Goal: Task Accomplishment & Management: Use online tool/utility

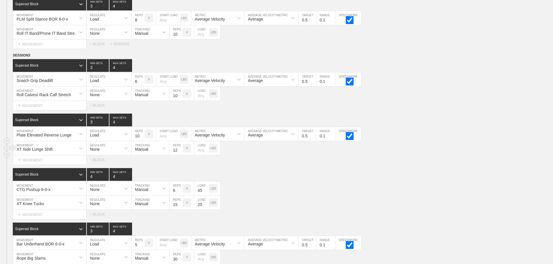
click at [411, 154] on div "XT Side Lunge Shift MOVEMENT None REGULATE Manual TRACKING 12 REPS # LOAD LBS" at bounding box center [276, 148] width 553 height 14
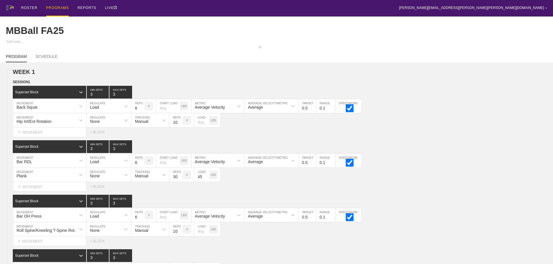
click at [55, 7] on div "PROGRAMS" at bounding box center [57, 8] width 23 height 17
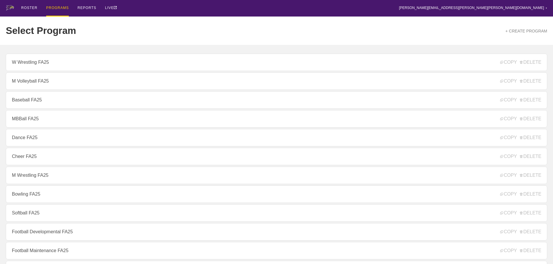
click at [172, 23] on div "Select Program + CREATE PROGRAM" at bounding box center [276, 31] width 541 height 28
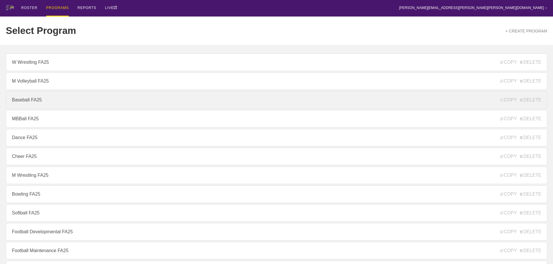
click at [30, 102] on link "Baseball FA25" at bounding box center [276, 99] width 541 height 17
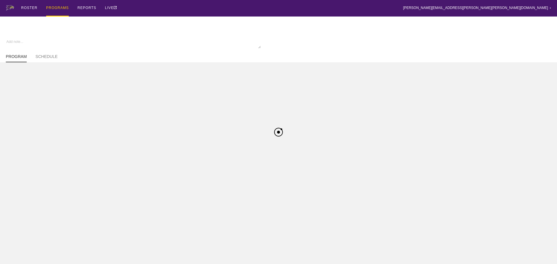
type textarea "x"
type input "Baseball FA25"
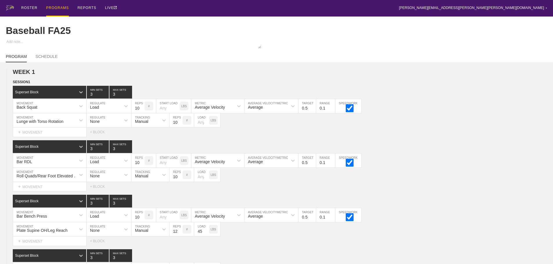
click at [56, 6] on div "PROGRAMS" at bounding box center [57, 8] width 23 height 17
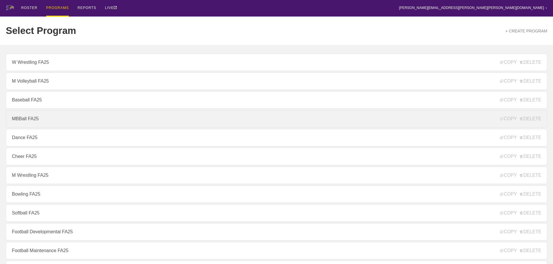
click at [30, 120] on link "MBBall FA25" at bounding box center [276, 118] width 541 height 17
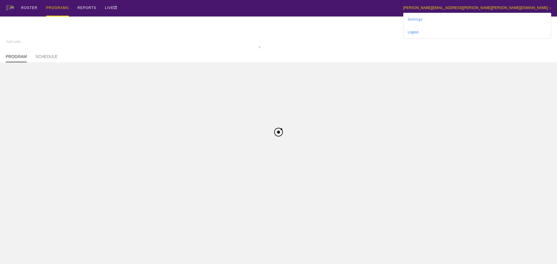
type textarea "x"
type input "MBBall FA25"
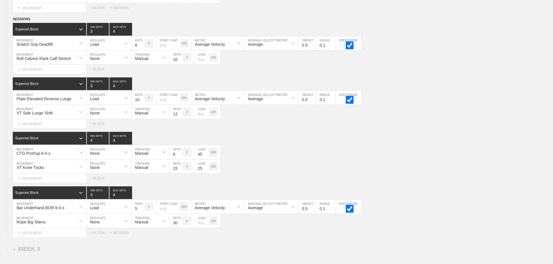
scroll to position [1323, 0]
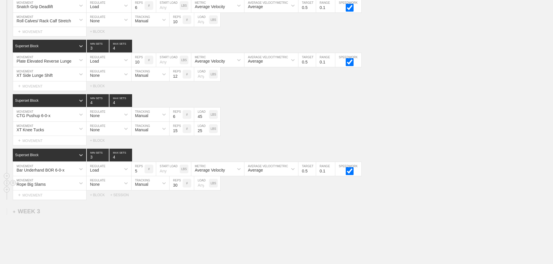
scroll to position [1294, 0]
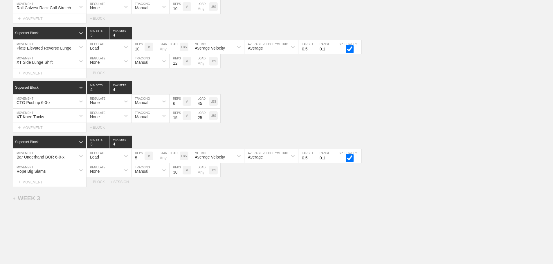
click at [412, 139] on div "SESSION 3 Superset Block 3 MIN SETS 4 MAX SETS DUPLICATE INSERT MOVEMENT AFTER …" at bounding box center [276, 75] width 553 height 221
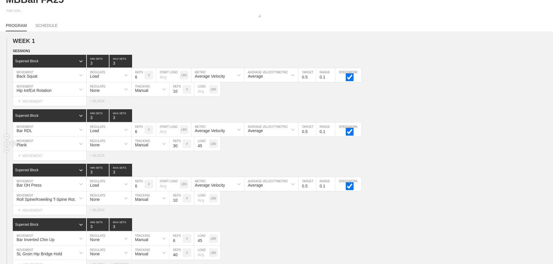
scroll to position [0, 0]
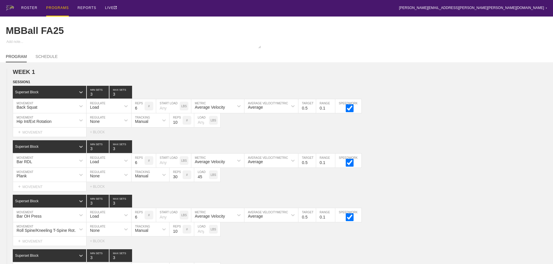
click at [57, 8] on div "PROGRAMS" at bounding box center [57, 8] width 23 height 17
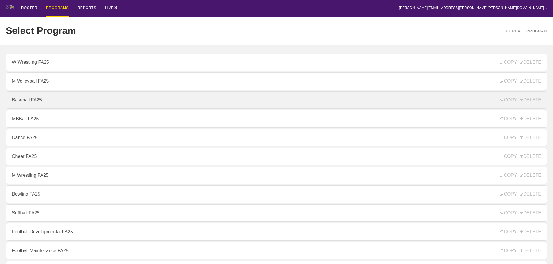
click at [26, 100] on link "Baseball FA25" at bounding box center [276, 99] width 541 height 17
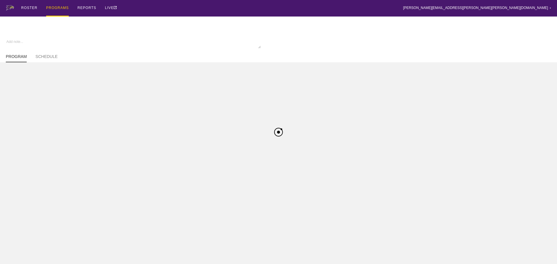
type textarea "x"
type input "Baseball FA25"
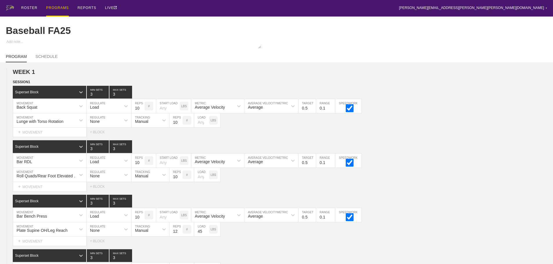
scroll to position [1097, 0]
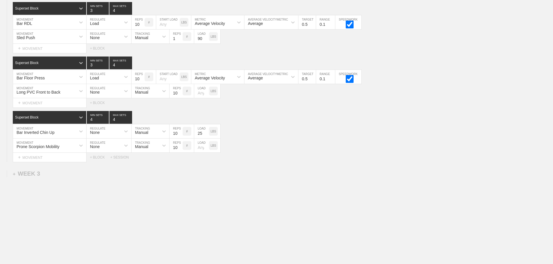
click at [35, 173] on div "+ WEEK 3" at bounding box center [26, 174] width 27 height 7
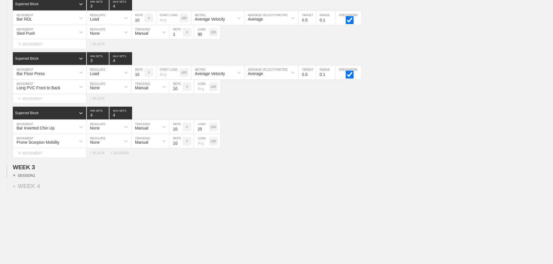
click at [32, 178] on div "+ SESSION 1" at bounding box center [24, 175] width 22 height 5
click at [35, 190] on div "+ BLOCK" at bounding box center [49, 185] width 73 height 9
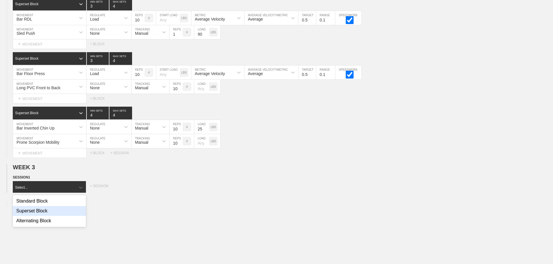
click at [42, 213] on div "Superset Block" at bounding box center [49, 211] width 73 height 10
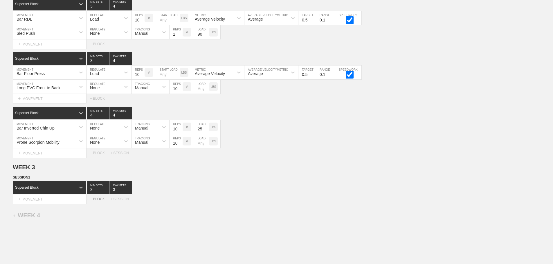
click at [99, 201] on div "+ BLOCK" at bounding box center [100, 199] width 20 height 4
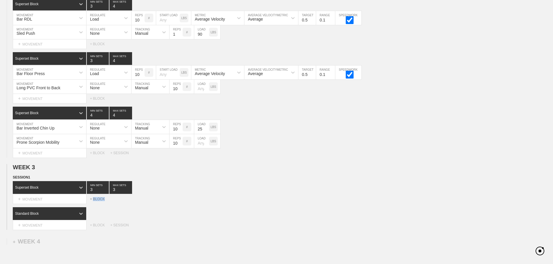
click at [99, 201] on div "+ BLOCK" at bounding box center [100, 199] width 20 height 4
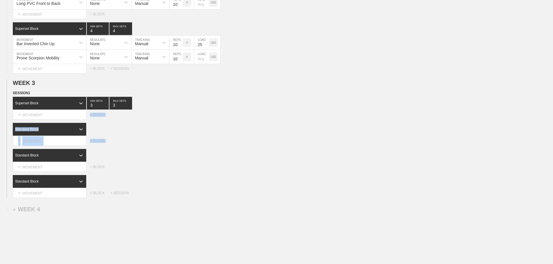
scroll to position [1184, 0]
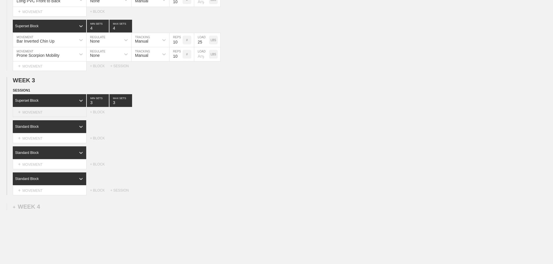
click at [54, 117] on div "+ MOVEMENT" at bounding box center [50, 113] width 74 height 10
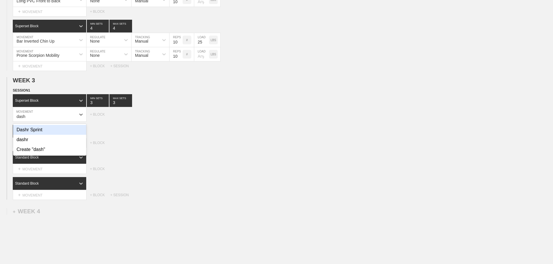
click at [39, 134] on div "Dashr Sprint" at bounding box center [49, 130] width 73 height 10
type input "dash"
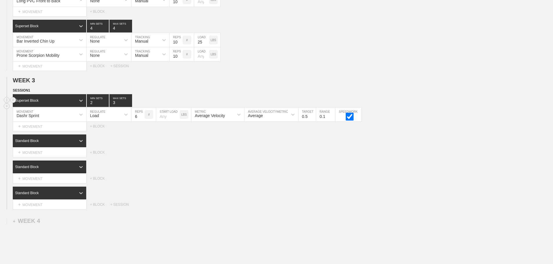
click at [106, 107] on input "2" at bounding box center [98, 100] width 22 height 13
type input "1"
click at [106, 107] on input "1" at bounding box center [98, 100] width 22 height 13
click at [105, 119] on div "Load" at bounding box center [104, 115] width 34 height 10
click at [103, 134] on div "None" at bounding box center [109, 130] width 45 height 10
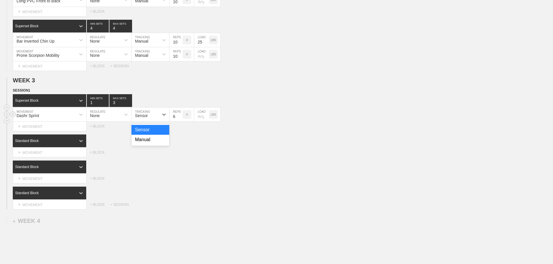
click at [150, 120] on div "Sensor" at bounding box center [145, 115] width 27 height 10
click at [149, 145] on div "Manual" at bounding box center [151, 140] width 38 height 10
click at [180, 121] on input "5" at bounding box center [176, 115] width 13 height 14
click at [180, 121] on input "4" at bounding box center [176, 115] width 13 height 14
click at [180, 121] on input "3" at bounding box center [176, 115] width 13 height 14
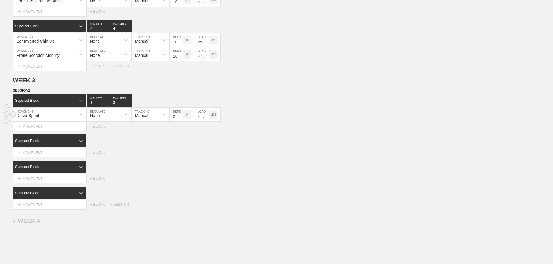
click at [180, 121] on input "2" at bounding box center [176, 115] width 13 height 14
type input "3"
click at [179, 119] on input "3" at bounding box center [176, 115] width 13 height 14
click at [200, 122] on input "number" at bounding box center [201, 115] width 15 height 14
type input "10"
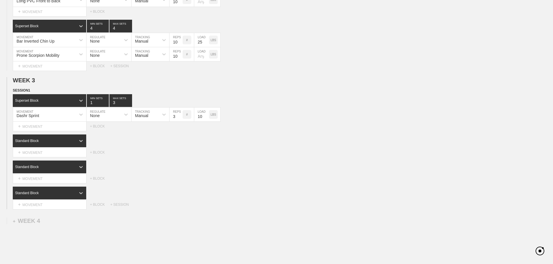
click at [284, 157] on div "Select... MOVEMENT + MOVEMENT + BLOCK" at bounding box center [276, 152] width 553 height 9
click at [129, 105] on input "4" at bounding box center [120, 100] width 23 height 13
click at [129, 107] on input "3" at bounding box center [120, 100] width 23 height 13
click at [129, 107] on input "2" at bounding box center [120, 100] width 23 height 13
type input "1"
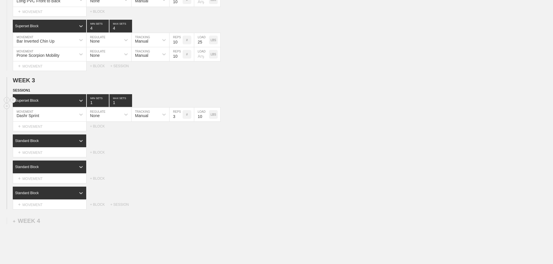
click at [129, 107] on input "1" at bounding box center [120, 100] width 23 height 13
click at [290, 127] on div "Select... MOVEMENT + MOVEMENT + BLOCK" at bounding box center [276, 126] width 553 height 9
click at [97, 207] on div "+ BLOCK" at bounding box center [100, 205] width 20 height 4
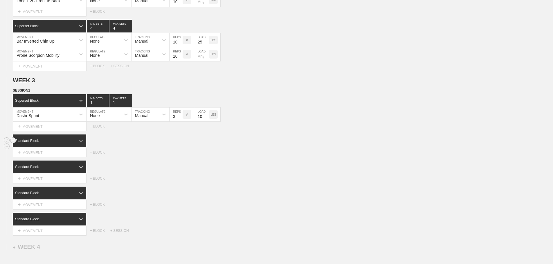
click at [76, 143] on div at bounding box center [81, 141] width 10 height 10
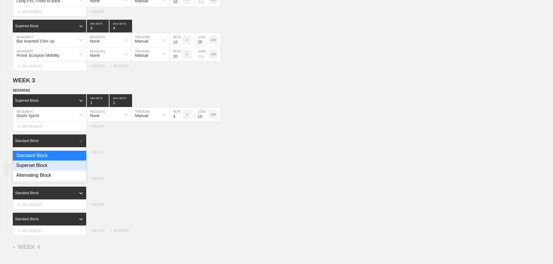
drag, startPoint x: 41, startPoint y: 170, endPoint x: 100, endPoint y: 177, distance: 59.9
click at [42, 170] on div "Superset Block" at bounding box center [49, 166] width 73 height 10
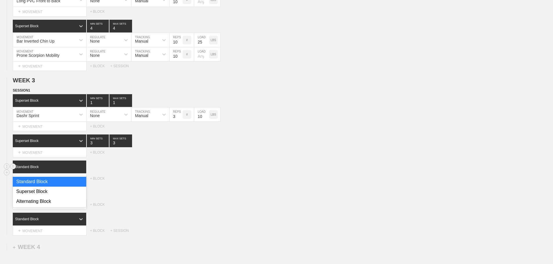
click at [80, 168] on icon at bounding box center [80, 167] width 3 height 2
click at [48, 194] on div "Superset Block" at bounding box center [49, 192] width 73 height 10
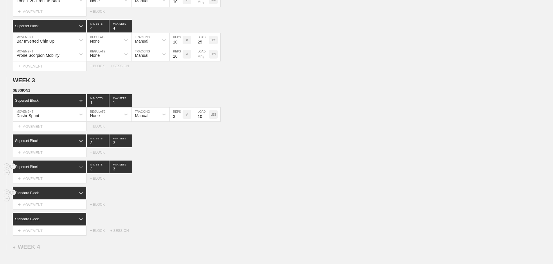
click at [71, 193] on div "Standard Block" at bounding box center [49, 193] width 73 height 13
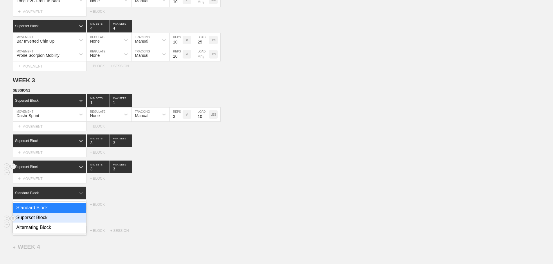
click at [50, 218] on div "Superset Block" at bounding box center [49, 218] width 73 height 10
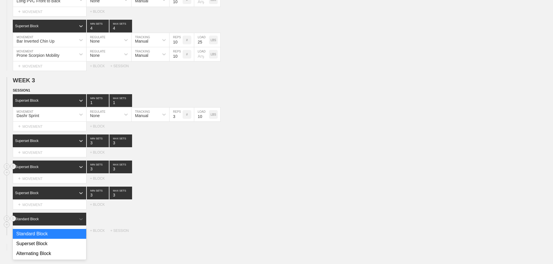
click at [73, 222] on div "Standard Block" at bounding box center [44, 219] width 63 height 5
click at [39, 248] on div "Superset Block" at bounding box center [49, 244] width 73 height 10
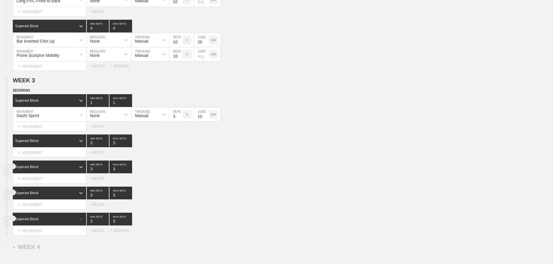
click at [247, 199] on div "Superset Block 3 MIN SETS 3 MAX SETS" at bounding box center [283, 193] width 540 height 13
click at [130, 144] on input "3" at bounding box center [120, 141] width 23 height 13
type input "4"
click at [129, 146] on input "4" at bounding box center [120, 141] width 23 height 13
type input "4"
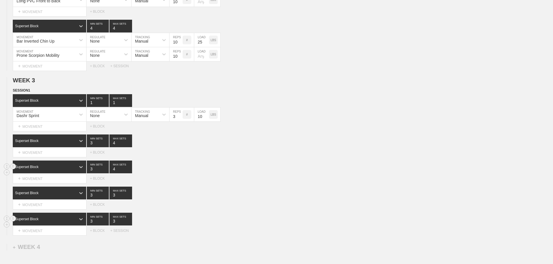
click at [129, 172] on input "4" at bounding box center [120, 167] width 23 height 13
type input "4"
click at [129, 198] on input "4" at bounding box center [120, 193] width 23 height 13
type input "4"
click at [129, 224] on input "4" at bounding box center [120, 219] width 23 height 13
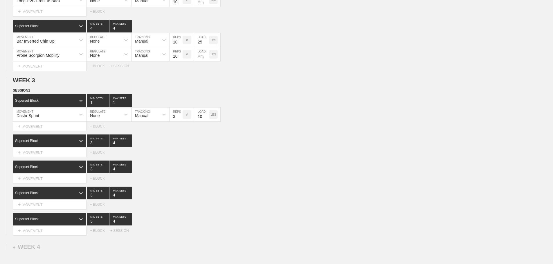
click at [214, 216] on div "SESSION 1 Superset Block 1 MIN SETS 1 MAX SETS DUPLICATE INSERT MOVEMENT AFTER …" at bounding box center [276, 162] width 553 height 148
click at [244, 191] on div "Superset Block 3 MIN SETS 4 MAX SETS" at bounding box center [283, 193] width 540 height 13
click at [268, 188] on div "SESSION 1 Superset Block 1 MIN SETS 1 MAX SETS DUPLICATE INSERT MOVEMENT AFTER …" at bounding box center [276, 162] width 553 height 148
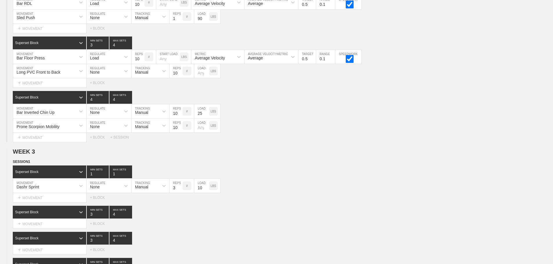
scroll to position [1219, 0]
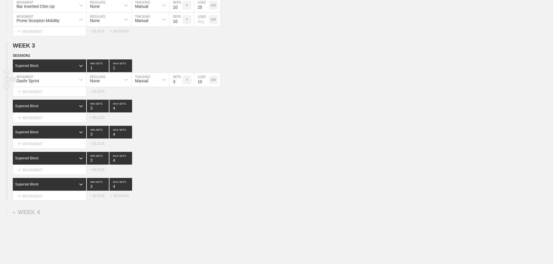
click at [374, 82] on div "Dashr Sprint MOVEMENT None REGULATE Manual TRACKING 3 REPS # 10 LOAD LBS" at bounding box center [276, 80] width 553 height 14
click at [63, 120] on div "+ MOVEMENT" at bounding box center [50, 118] width 74 height 10
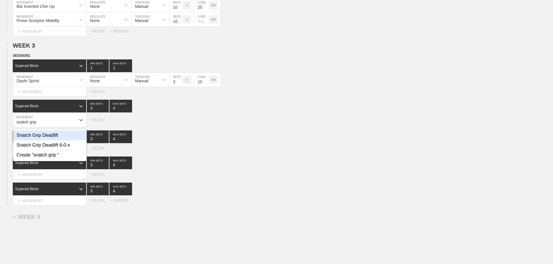
click at [54, 141] on div "Snatch Grip Deadlift" at bounding box center [49, 136] width 73 height 10
type input "snatch grip"
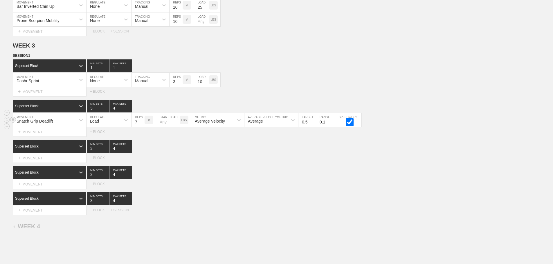
click at [141, 125] on input "7" at bounding box center [138, 120] width 13 height 14
click at [141, 125] on input "8" at bounding box center [138, 120] width 13 height 14
click at [141, 125] on input "9" at bounding box center [138, 120] width 13 height 14
type input "10"
click at [141, 125] on input "10" at bounding box center [138, 120] width 13 height 14
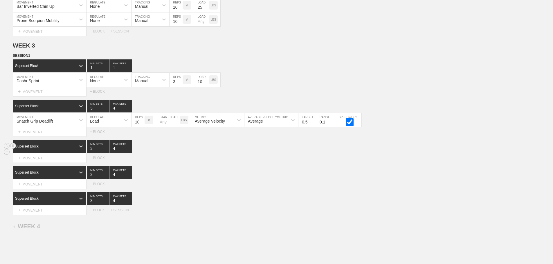
click at [185, 152] on div "Superset Block 3 MIN SETS 4 MAX SETS" at bounding box center [283, 146] width 540 height 13
click at [211, 189] on div "Select... MOVEMENT + MOVEMENT + BLOCK" at bounding box center [276, 184] width 553 height 9
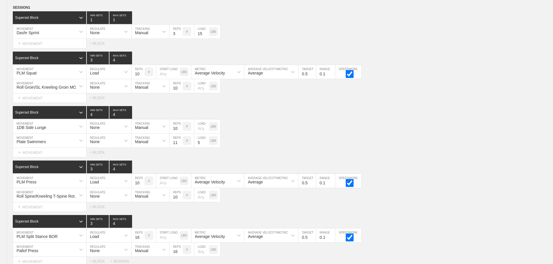
drag, startPoint x: 403, startPoint y: 155, endPoint x: 557, endPoint y: 132, distance: 156.2
click at [407, 156] on div "Select... MOVEMENT + MOVEMENT + BLOCK" at bounding box center [276, 152] width 553 height 9
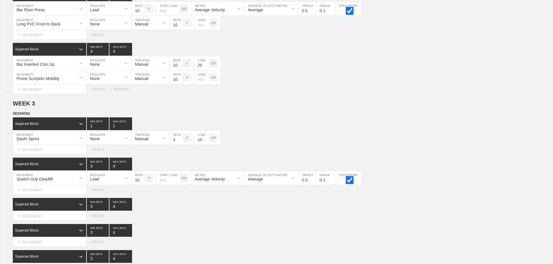
scroll to position [1276, 0]
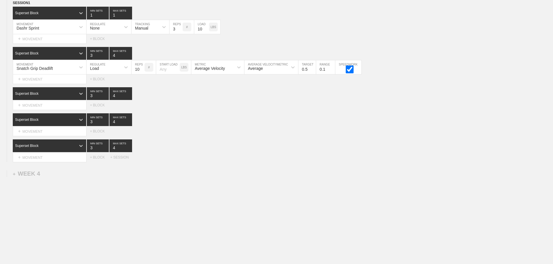
drag, startPoint x: 418, startPoint y: 219, endPoint x: 53, endPoint y: 147, distance: 372.6
click at [33, 109] on div "+ MOVEMENT" at bounding box center [50, 106] width 74 height 10
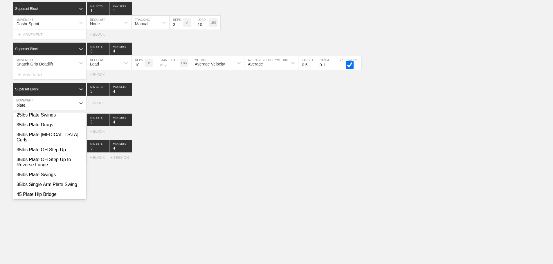
scroll to position [0, 0]
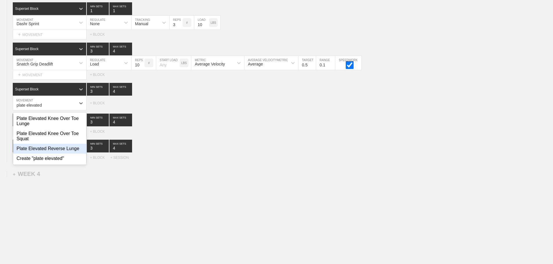
click at [61, 154] on div "Plate Elevated Reverse Lunge" at bounding box center [49, 149] width 73 height 10
type input "plate elevated"
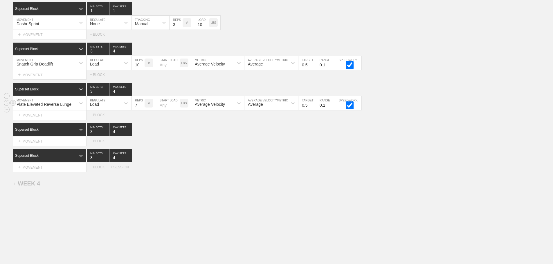
click at [141, 108] on input "7" at bounding box center [138, 103] width 13 height 14
click at [141, 108] on input "8" at bounding box center [138, 103] width 13 height 14
click at [141, 108] on input "9" at bounding box center [138, 103] width 13 height 14
click at [141, 108] on input "10" at bounding box center [138, 103] width 13 height 14
click at [141, 108] on input "11" at bounding box center [138, 103] width 13 height 14
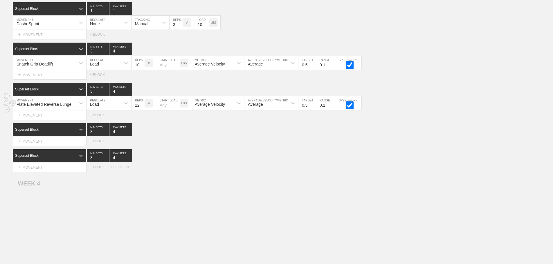
click at [141, 108] on input "12" at bounding box center [138, 103] width 13 height 14
click at [141, 108] on input "13" at bounding box center [138, 103] width 13 height 14
click at [141, 108] on input "14" at bounding box center [138, 103] width 13 height 14
click at [141, 108] on input "15" at bounding box center [138, 103] width 13 height 14
type input "16"
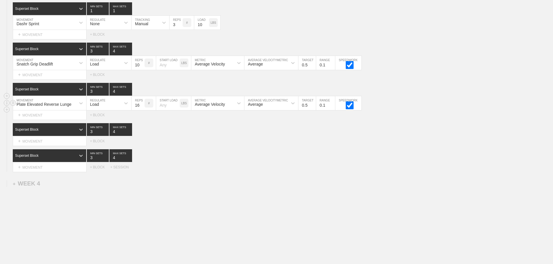
click at [141, 108] on input "16" at bounding box center [138, 103] width 13 height 14
drag, startPoint x: 200, startPoint y: 157, endPoint x: 196, endPoint y: 158, distance: 3.7
click at [198, 158] on div "Superset Block 3 MIN SETS 4 MAX SETS" at bounding box center [283, 156] width 540 height 13
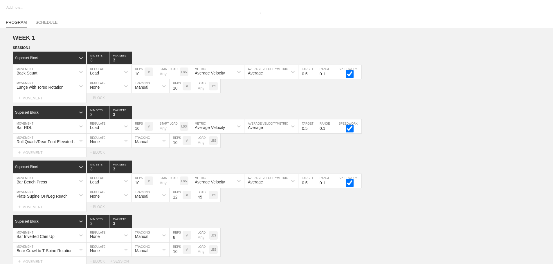
scroll to position [1291, 0]
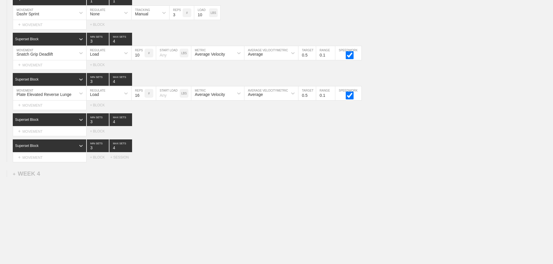
click at [38, 132] on div "+ MOVEMENT" at bounding box center [50, 132] width 74 height 10
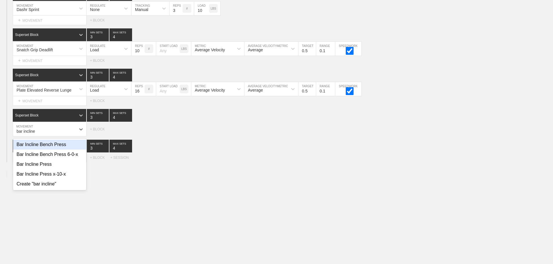
click at [53, 149] on div "Bar Incline Bench Press" at bounding box center [49, 145] width 73 height 10
type input "bar incline"
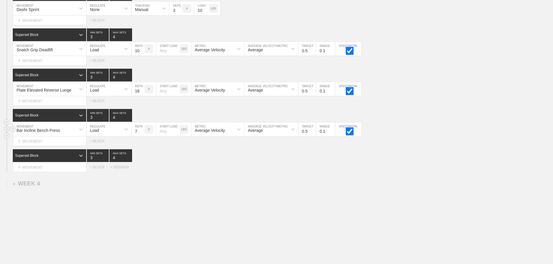
click at [141, 133] on input "7" at bounding box center [138, 130] width 13 height 14
click at [141, 133] on input "8" at bounding box center [138, 130] width 13 height 14
click at [141, 133] on input "9" at bounding box center [138, 130] width 13 height 14
type input "10"
click at [141, 133] on input "10" at bounding box center [138, 130] width 13 height 14
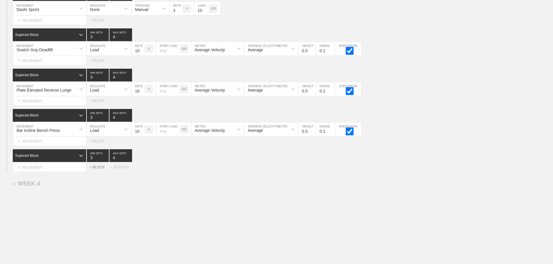
drag, startPoint x: 169, startPoint y: 163, endPoint x: 105, endPoint y: 172, distance: 65.4
click at [168, 162] on div "Superset Block 3 MIN SETS 4 MAX SETS" at bounding box center [283, 156] width 540 height 13
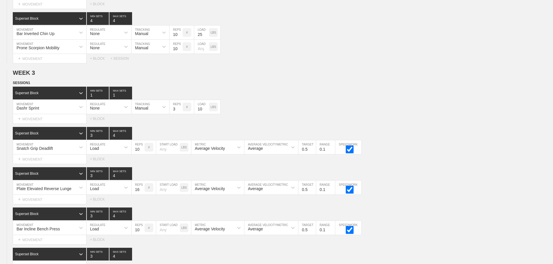
scroll to position [1305, 0]
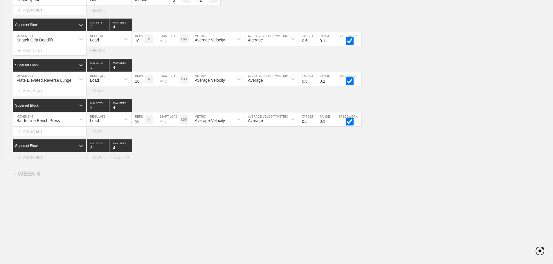
click at [54, 160] on div "+ MOVEMENT" at bounding box center [50, 158] width 74 height 10
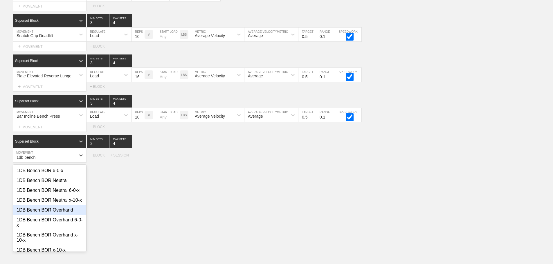
click at [68, 215] on div "1DB Bench BOR Overhand" at bounding box center [49, 211] width 73 height 10
type input "1db bench"
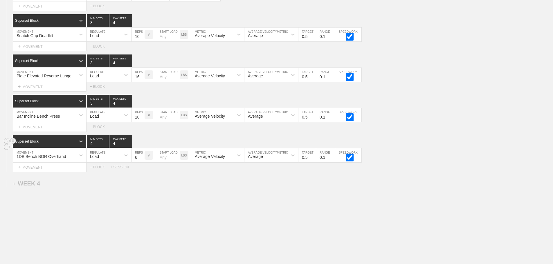
type input "4"
click at [105, 147] on input "4" at bounding box center [98, 141] width 22 height 13
click at [102, 161] on div "Load" at bounding box center [104, 156] width 34 height 10
click at [100, 176] on div "None" at bounding box center [109, 171] width 45 height 10
drag, startPoint x: 138, startPoint y: 162, endPoint x: 138, endPoint y: 165, distance: 3.0
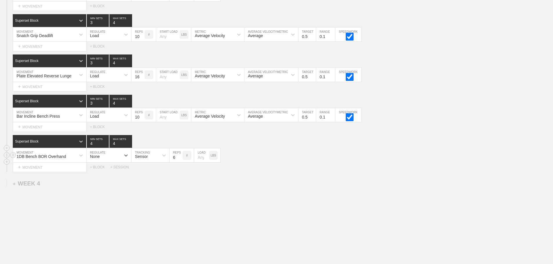
click at [138, 159] on div "Sensor" at bounding box center [141, 156] width 13 height 5
drag, startPoint x: 141, startPoint y: 185, endPoint x: 159, endPoint y: 175, distance: 19.8
click at [143, 185] on div "Manual" at bounding box center [151, 181] width 38 height 10
click at [180, 161] on input "7" at bounding box center [176, 156] width 13 height 14
click at [180, 161] on input "8" at bounding box center [176, 156] width 13 height 14
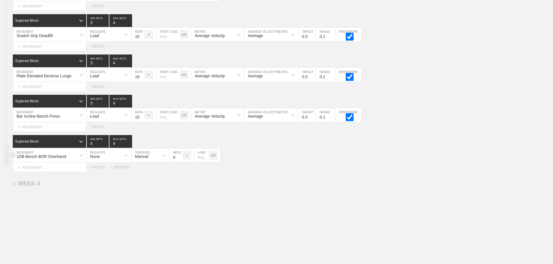
click at [180, 161] on input "9" at bounding box center [176, 156] width 13 height 14
click at [180, 161] on input "10" at bounding box center [176, 156] width 13 height 14
click at [179, 161] on input "11" at bounding box center [176, 156] width 13 height 14
click at [179, 161] on input "12" at bounding box center [176, 156] width 13 height 14
click at [179, 161] on input "13" at bounding box center [176, 156] width 13 height 14
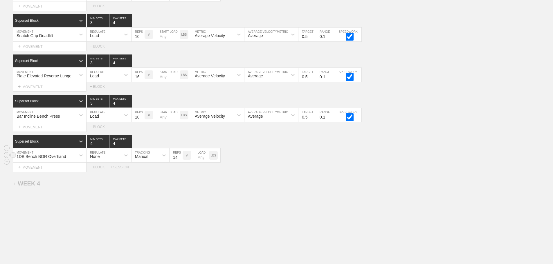
click at [179, 161] on input "14" at bounding box center [176, 156] width 13 height 14
click at [179, 161] on input "15" at bounding box center [176, 156] width 13 height 14
type input "16"
click at [179, 161] on input "16" at bounding box center [176, 156] width 13 height 14
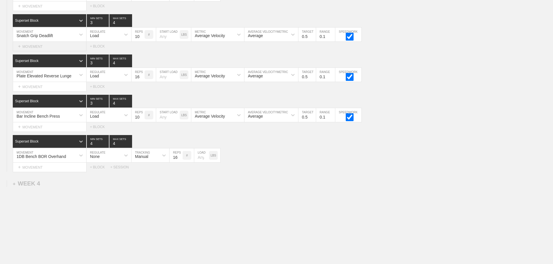
click at [44, 51] on div "+ MOVEMENT" at bounding box center [50, 47] width 74 height 10
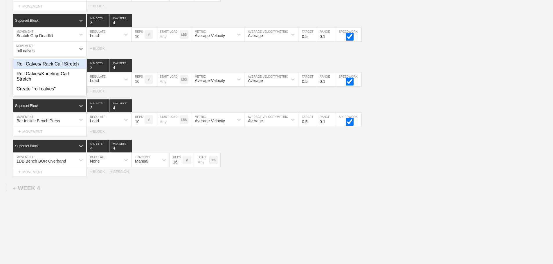
click at [58, 67] on div "Roll Calves/ Rack Calf Stretch" at bounding box center [49, 64] width 73 height 10
type input "roll calves"
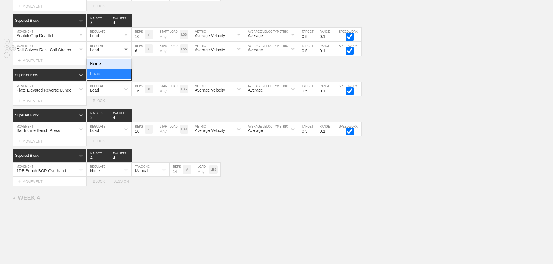
click at [102, 53] on div "Load" at bounding box center [104, 49] width 34 height 10
click at [101, 69] on div "None" at bounding box center [109, 64] width 45 height 10
click at [140, 52] on div "Sensor" at bounding box center [141, 50] width 13 height 5
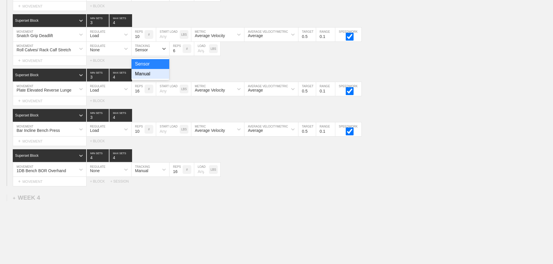
drag, startPoint x: 146, startPoint y: 80, endPoint x: 186, endPoint y: 62, distance: 43.8
click at [146, 79] on div "Manual" at bounding box center [151, 74] width 38 height 10
click at [180, 53] on input "7" at bounding box center [176, 49] width 13 height 14
click at [180, 53] on input "8" at bounding box center [176, 49] width 13 height 14
click at [180, 53] on input "9" at bounding box center [176, 49] width 13 height 14
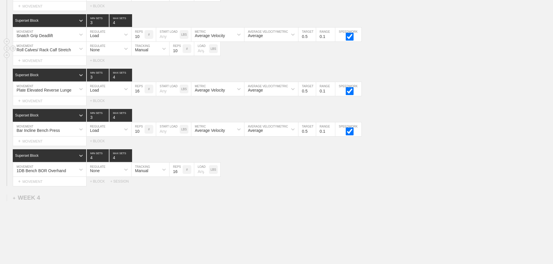
type input "10"
click at [180, 53] on input "10" at bounding box center [176, 49] width 13 height 14
click at [270, 175] on div "1DB Bench BOR Overhand MOVEMENT None REGULATE Manual TRACKING 16 REPS # LOAD LBS" at bounding box center [276, 170] width 553 height 14
click at [281, 185] on div "Select... MOVEMENT + MOVEMENT + BLOCK + SESSION" at bounding box center [276, 181] width 553 height 9
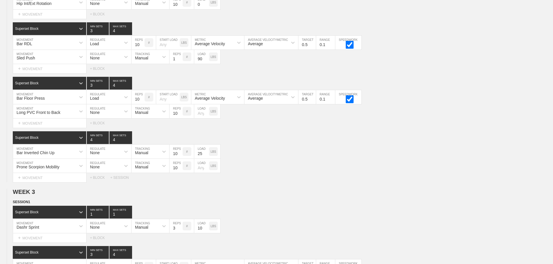
scroll to position [1333, 0]
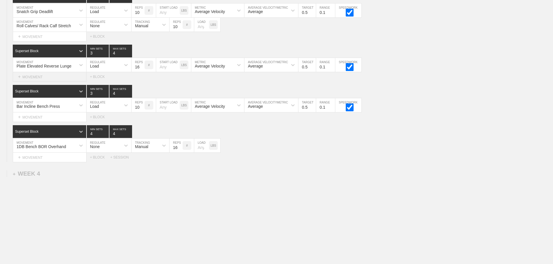
click at [44, 78] on div "+ MOVEMENT" at bounding box center [50, 77] width 74 height 10
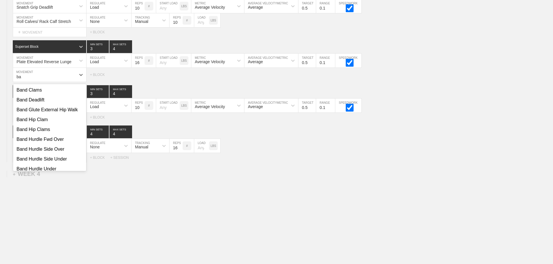
type input "b"
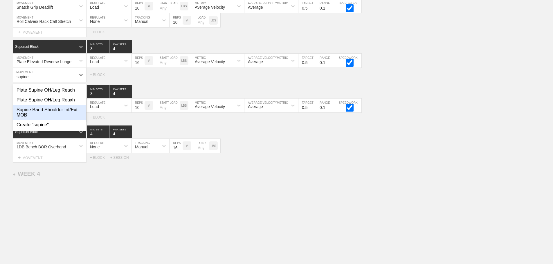
click at [59, 114] on div "Supine Band Shoulder Int/Ext MOB" at bounding box center [49, 112] width 73 height 15
type input "supine"
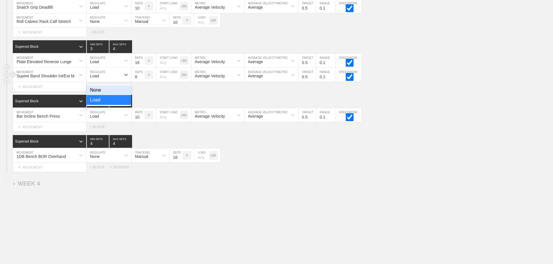
click at [108, 80] on div "Load" at bounding box center [104, 75] width 34 height 10
click at [100, 93] on div "None" at bounding box center [109, 90] width 45 height 10
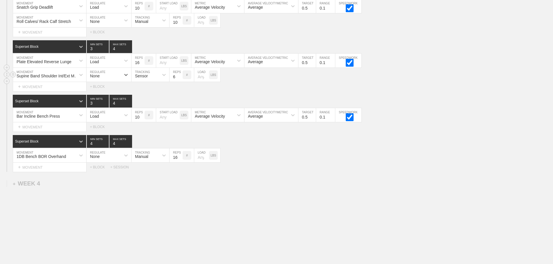
click at [141, 80] on div "Sensor" at bounding box center [145, 75] width 27 height 10
drag, startPoint x: 146, startPoint y: 106, endPoint x: 164, endPoint y: 100, distance: 18.8
click at [147, 105] on div "Manual" at bounding box center [151, 100] width 38 height 10
click at [179, 79] on input "7" at bounding box center [176, 75] width 13 height 14
click at [179, 79] on input "8" at bounding box center [176, 75] width 13 height 14
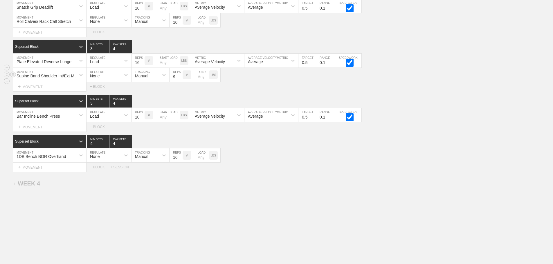
click at [179, 79] on input "9" at bounding box center [176, 75] width 13 height 14
click at [179, 79] on input "10" at bounding box center [176, 75] width 13 height 14
click at [179, 79] on input "11" at bounding box center [176, 75] width 13 height 14
type input "12"
click at [179, 79] on input "12" at bounding box center [176, 75] width 13 height 14
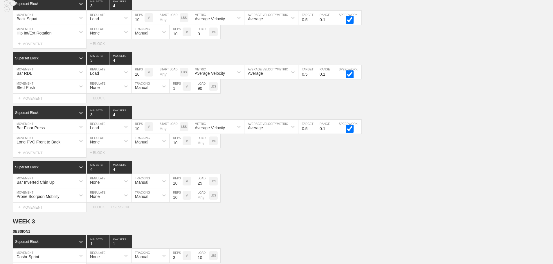
scroll to position [662, 0]
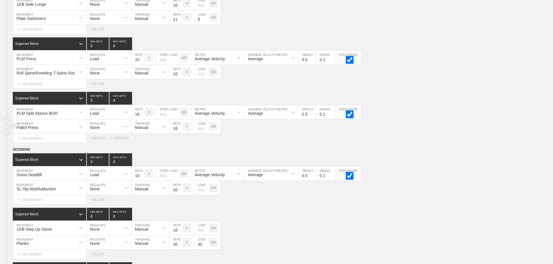
drag, startPoint x: 460, startPoint y: 150, endPoint x: 498, endPoint y: 136, distance: 40.8
click at [465, 149] on div "WEEK 2 DUPLICATE DELETE SESSION 1 Superset Block 1 MIN SETS 1 MAX SETS DUPLICAT…" at bounding box center [276, 232] width 553 height 723
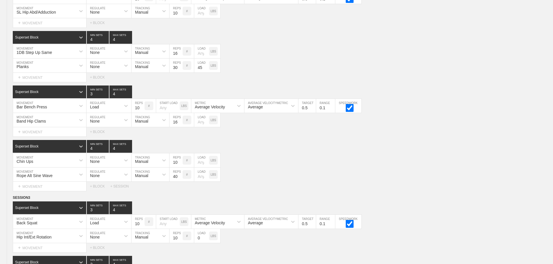
scroll to position [1169, 0]
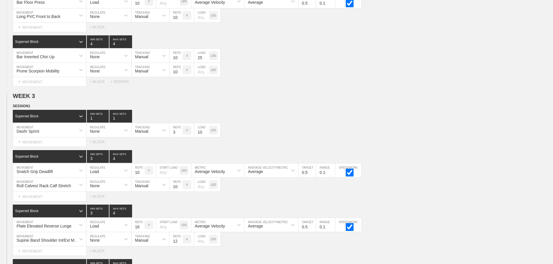
click at [524, 201] on div "Select... MOVEMENT + MOVEMENT + BLOCK" at bounding box center [276, 196] width 553 height 9
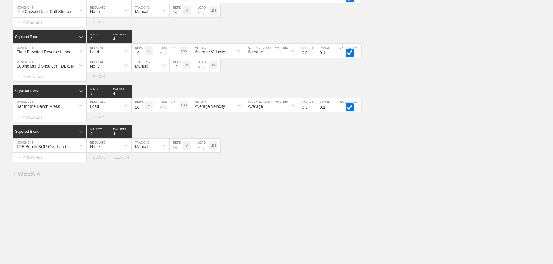
click at [44, 156] on div "+ MOVEMENT" at bounding box center [50, 158] width 74 height 10
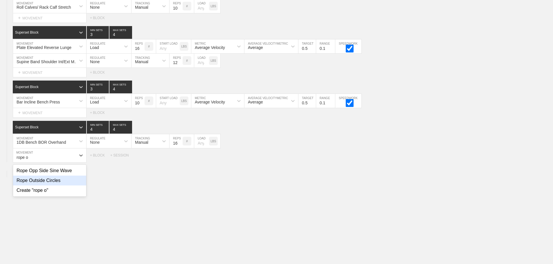
click at [54, 186] on div "Rope Outside Circles" at bounding box center [49, 181] width 73 height 10
type input "rope o"
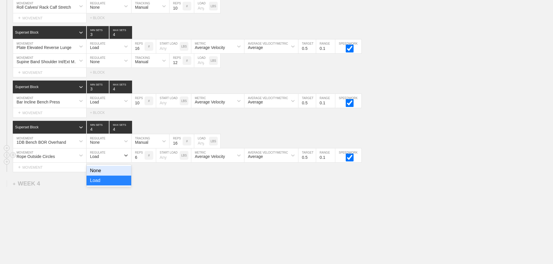
click at [110, 161] on div "Load" at bounding box center [104, 156] width 34 height 10
drag, startPoint x: 95, startPoint y: 172, endPoint x: 126, endPoint y: 163, distance: 33.1
click at [95, 172] on div "None" at bounding box center [109, 171] width 45 height 10
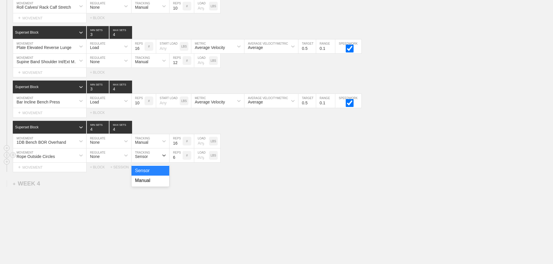
drag, startPoint x: 142, startPoint y: 161, endPoint x: 145, endPoint y: 179, distance: 18.9
click at [142, 161] on div "Sensor" at bounding box center [145, 156] width 27 height 10
drag, startPoint x: 148, startPoint y: 186, endPoint x: 176, endPoint y: 177, distance: 29.3
click at [148, 186] on div "Manual" at bounding box center [151, 181] width 38 height 10
click at [180, 161] on input "7" at bounding box center [176, 156] width 13 height 14
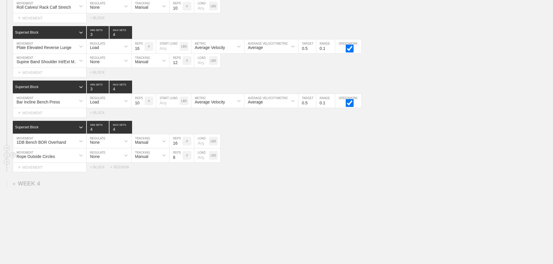
click at [180, 161] on input "8" at bounding box center [176, 156] width 13 height 14
click at [180, 161] on input "9" at bounding box center [176, 156] width 13 height 14
click at [180, 161] on input "10" at bounding box center [176, 156] width 13 height 14
click at [180, 161] on input "11" at bounding box center [176, 156] width 13 height 14
click at [180, 161] on input "12" at bounding box center [176, 156] width 13 height 14
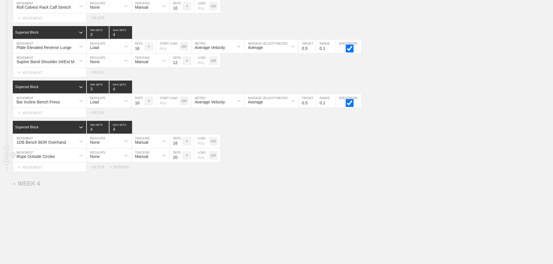
click at [180, 161] on input "20" at bounding box center [176, 156] width 13 height 14
click at [180, 160] on input "21" at bounding box center [176, 156] width 13 height 14
click at [180, 160] on input "22" at bounding box center [176, 156] width 13 height 14
click at [180, 160] on input "23" at bounding box center [176, 156] width 13 height 14
click at [180, 160] on input "24" at bounding box center [176, 156] width 13 height 14
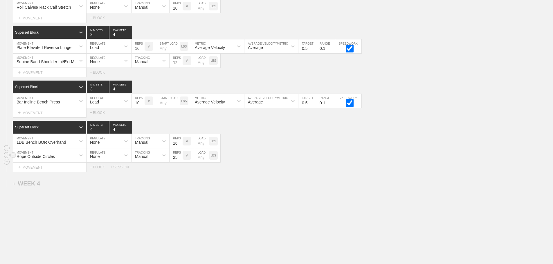
click at [180, 160] on input "25" at bounding box center [176, 156] width 13 height 14
click at [180, 163] on input "24" at bounding box center [176, 156] width 13 height 14
click at [180, 163] on input "23" at bounding box center [176, 156] width 13 height 14
click at [180, 163] on input "22" at bounding box center [176, 156] width 13 height 14
click at [180, 163] on input "21" at bounding box center [176, 156] width 13 height 14
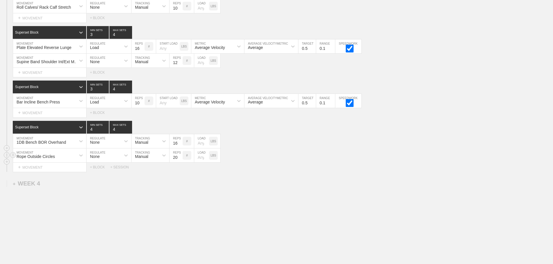
type input "20"
click at [180, 163] on input "20" at bounding box center [176, 156] width 13 height 14
click at [304, 172] on div "Select... MOVEMENT + MOVEMENT + BLOCK + SESSION" at bounding box center [276, 167] width 553 height 9
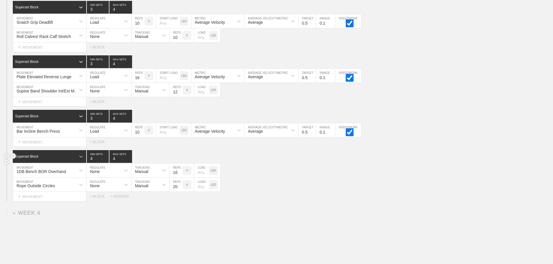
scroll to position [1290, 0]
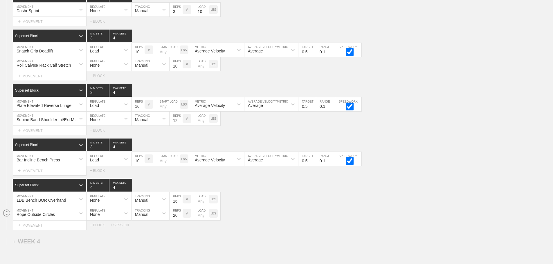
click at [6, 215] on icon at bounding box center [7, 213] width 2 height 3
drag, startPoint x: 346, startPoint y: 214, endPoint x: 376, endPoint y: 61, distance: 155.8
click at [349, 210] on div "Superset Block 4 MIN SETS 4 MAX SETS DUPLICATE INSERT MOVEMENT AFTER DELETE 1DB…" at bounding box center [276, 204] width 553 height 51
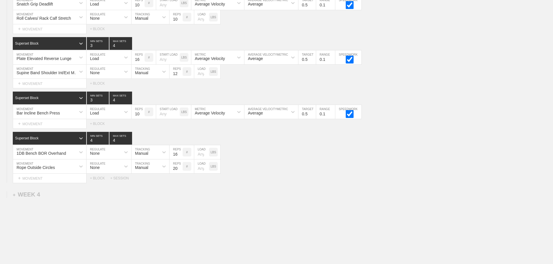
scroll to position [1362, 0]
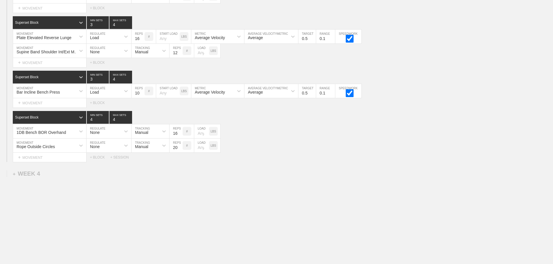
drag, startPoint x: 359, startPoint y: 165, endPoint x: 283, endPoint y: 159, distance: 75.7
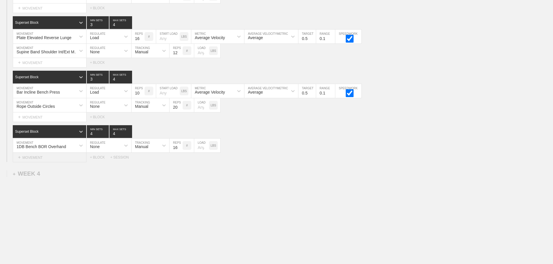
click at [35, 157] on div "+ MOVEMENT" at bounding box center [50, 158] width 74 height 10
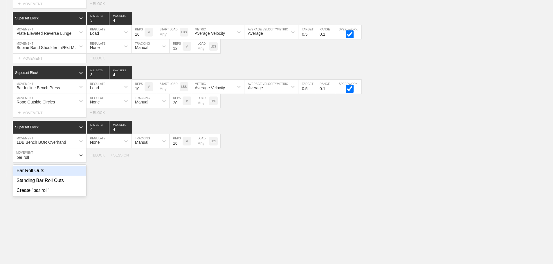
click at [37, 176] on div "Bar Roll Outs" at bounding box center [49, 171] width 73 height 10
type input "bar roll"
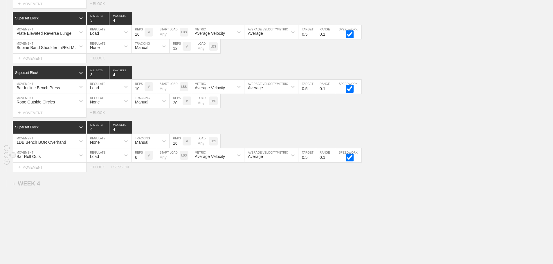
click at [105, 161] on div "Load" at bounding box center [104, 156] width 34 height 10
drag, startPoint x: 100, startPoint y: 176, endPoint x: 136, endPoint y: 171, distance: 36.0
click at [101, 176] on div "None" at bounding box center [109, 171] width 45 height 10
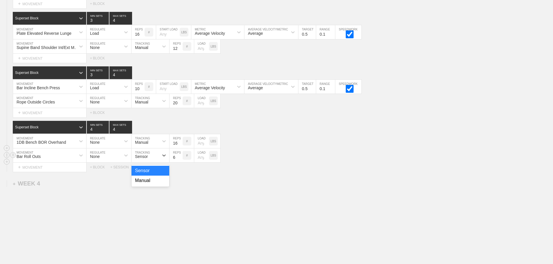
click at [150, 161] on div "Sensor" at bounding box center [145, 156] width 27 height 10
click at [150, 186] on div "Manual" at bounding box center [151, 181] width 38 height 10
click at [180, 160] on input "7" at bounding box center [176, 156] width 13 height 14
click at [180, 160] on input "8" at bounding box center [176, 156] width 13 height 14
click at [179, 160] on input "9" at bounding box center [176, 156] width 13 height 14
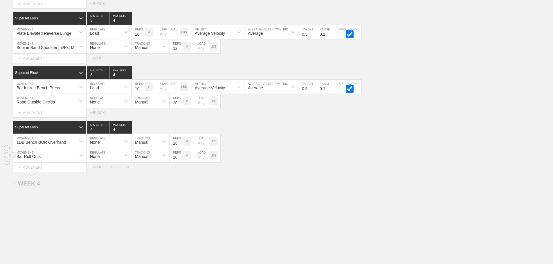
click at [179, 160] on input "10" at bounding box center [176, 156] width 13 height 14
click at [181, 163] on input "9" at bounding box center [176, 156] width 13 height 14
click at [180, 163] on input "8" at bounding box center [176, 156] width 13 height 14
click at [179, 160] on input "9" at bounding box center [176, 156] width 13 height 14
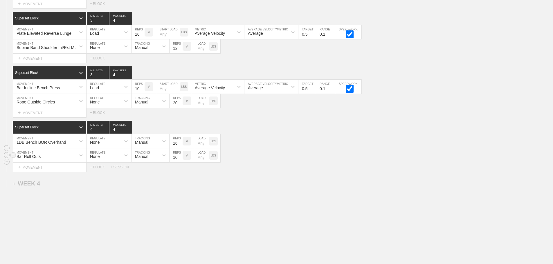
type input "10"
click at [179, 160] on input "10" at bounding box center [176, 156] width 13 height 14
click at [319, 168] on div "Select... MOVEMENT + MOVEMENT + BLOCK + SESSION" at bounding box center [276, 167] width 553 height 9
click at [303, 160] on div "Bar Roll Outs MOVEMENT None REGULATE Manual TRACKING 10 REPS # LOAD LBS" at bounding box center [276, 156] width 553 height 14
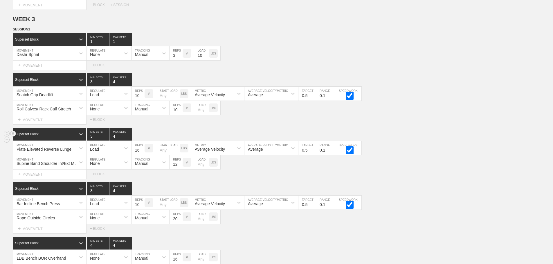
click at [433, 134] on div "Superset Block 3 MIN SETS 4 MAX SETS" at bounding box center [283, 134] width 540 height 13
click at [474, 140] on div "Superset Block 3 MIN SETS 4 MAX SETS" at bounding box center [283, 134] width 540 height 13
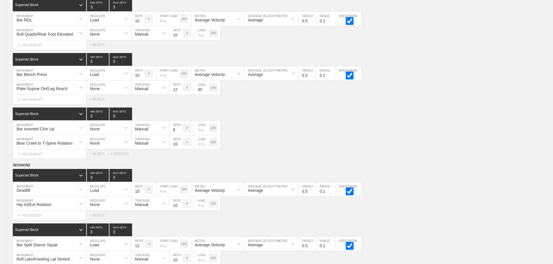
scroll to position [0, 0]
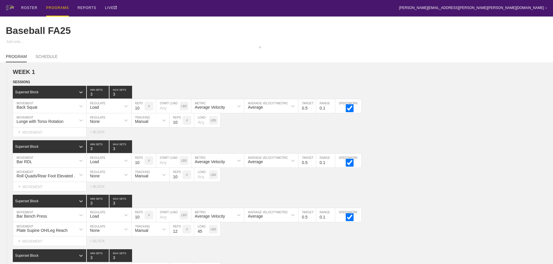
click at [58, 6] on div "PROGRAMS" at bounding box center [57, 8] width 23 height 17
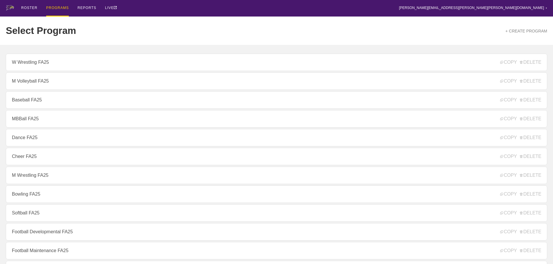
click at [202, 24] on div "Select Program + CREATE PROGRAM" at bounding box center [276, 31] width 541 height 28
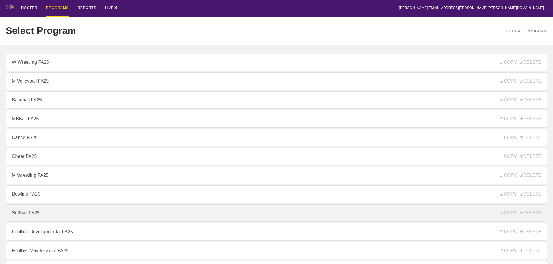
click at [40, 214] on link "Softball FA25" at bounding box center [276, 213] width 541 height 17
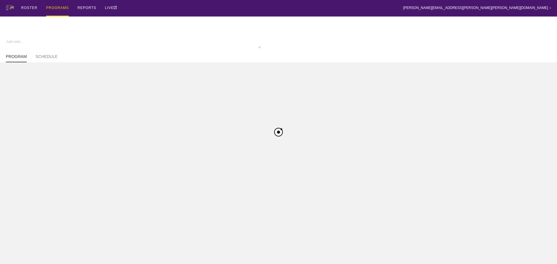
type textarea "x"
type input "Softball FA25"
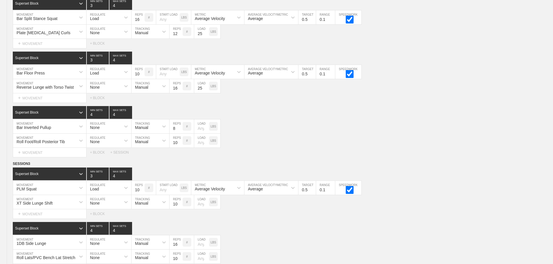
scroll to position [1097, 0]
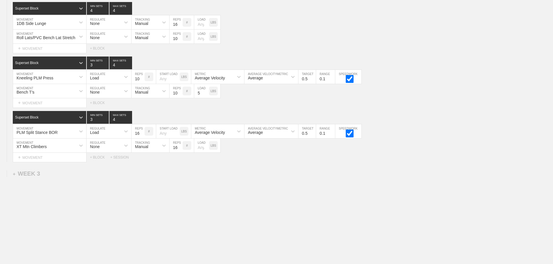
click at [33, 174] on div "+ WEEK 3" at bounding box center [26, 174] width 27 height 7
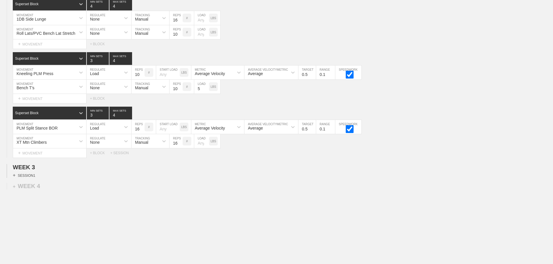
click at [32, 178] on div "+ SESSION 1" at bounding box center [24, 175] width 22 height 5
click at [51, 190] on div "+ BLOCK" at bounding box center [49, 185] width 73 height 9
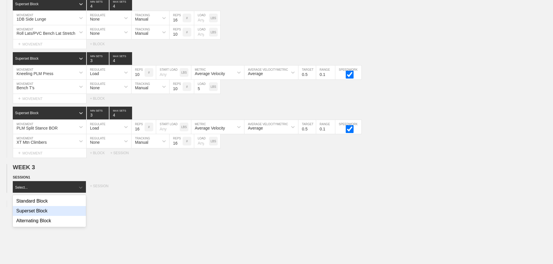
click at [41, 215] on div "Superset Block" at bounding box center [49, 211] width 73 height 10
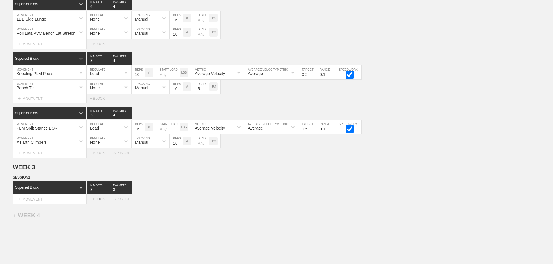
click at [100, 201] on div "+ BLOCK" at bounding box center [100, 199] width 20 height 4
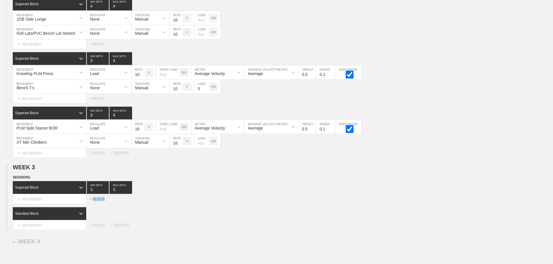
click at [100, 201] on div "+ BLOCK" at bounding box center [100, 199] width 20 height 4
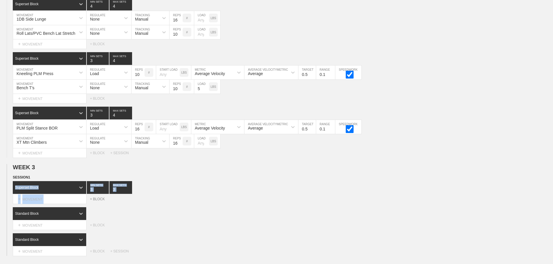
click at [100, 201] on div "+ BLOCK" at bounding box center [100, 199] width 20 height 4
click at [261, 203] on div "Select... MOVEMENT + MOVEMENT + BLOCK" at bounding box center [276, 199] width 553 height 9
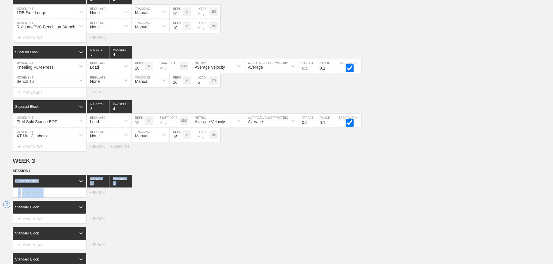
scroll to position [1219, 0]
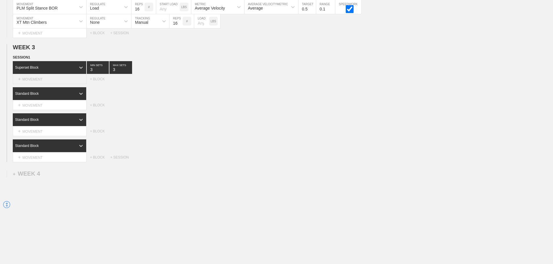
click at [44, 83] on div "+ MOVEMENT" at bounding box center [50, 80] width 74 height 10
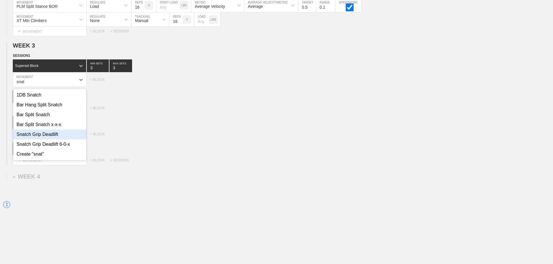
click at [49, 140] on div "Snatch Grip Deadlift" at bounding box center [49, 135] width 73 height 10
type input "snat"
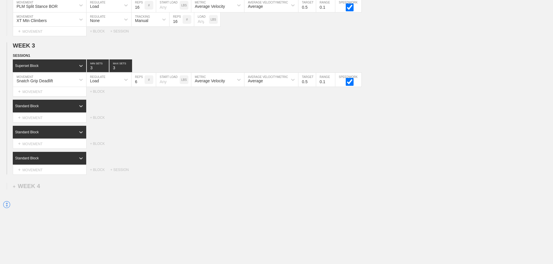
click at [142, 83] on input "6" at bounding box center [138, 80] width 13 height 14
click at [142, 84] on input "7" at bounding box center [138, 80] width 13 height 14
click at [142, 84] on input "8" at bounding box center [138, 80] width 13 height 14
click at [142, 84] on input "9" at bounding box center [138, 80] width 13 height 14
type input "10"
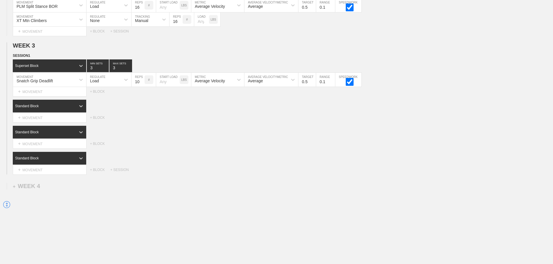
click at [142, 84] on input "10" at bounding box center [138, 80] width 13 height 14
type input "4"
click at [130, 70] on input "4" at bounding box center [120, 66] width 23 height 13
drag, startPoint x: 195, startPoint y: 132, endPoint x: 180, endPoint y: 132, distance: 15.4
click at [195, 132] on div "Standard Block" at bounding box center [283, 132] width 540 height 13
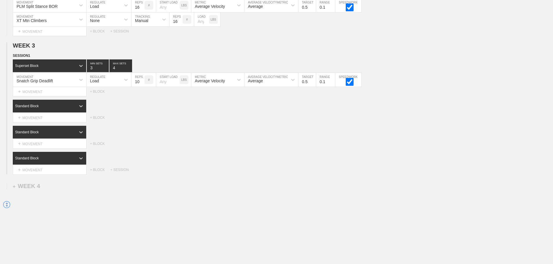
click at [190, 156] on div "Standard Block" at bounding box center [283, 158] width 540 height 13
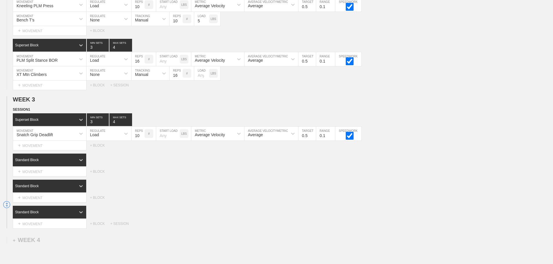
scroll to position [1236, 0]
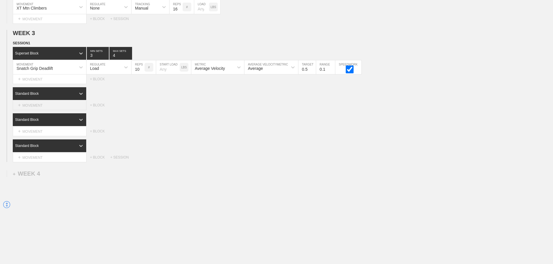
click at [48, 105] on div "+ MOVEMENT" at bounding box center [50, 106] width 74 height 10
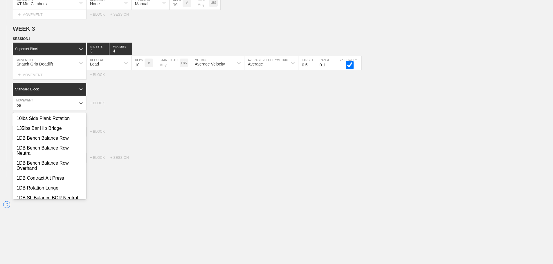
type input "b"
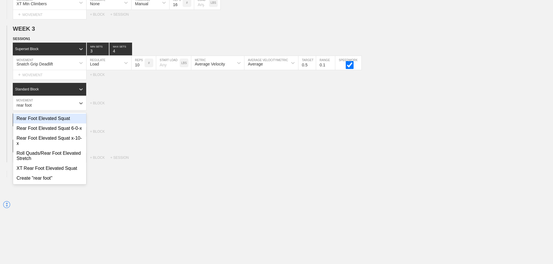
click at [57, 123] on div "Rear Foot Elevated Squat" at bounding box center [49, 119] width 73 height 10
type input "rear foot"
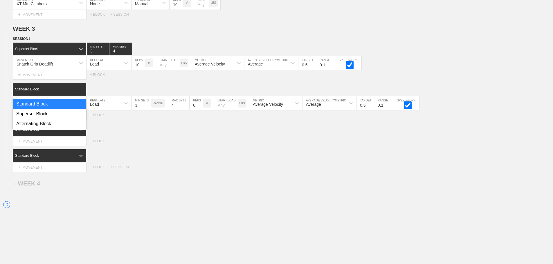
click at [80, 92] on icon at bounding box center [81, 90] width 6 height 6
click at [53, 116] on div "Superset Block" at bounding box center [49, 114] width 73 height 10
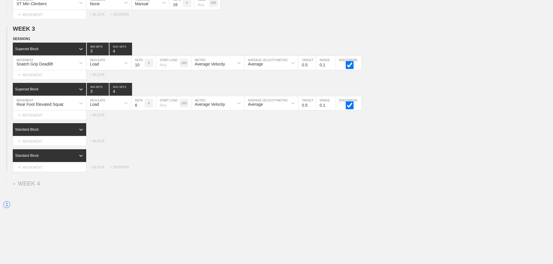
type input "4"
click at [129, 95] on input "4" at bounding box center [120, 89] width 23 height 13
click at [143, 108] on input "7" at bounding box center [138, 103] width 13 height 14
click at [143, 108] on input "8" at bounding box center [138, 103] width 13 height 14
click at [143, 108] on input "9" at bounding box center [138, 103] width 13 height 14
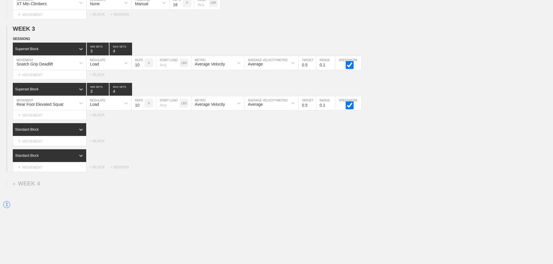
click at [143, 108] on input "10" at bounding box center [138, 103] width 13 height 14
click at [143, 108] on input "11" at bounding box center [138, 103] width 13 height 14
click at [143, 108] on input "12" at bounding box center [138, 103] width 13 height 14
click at [143, 108] on input "13" at bounding box center [138, 103] width 13 height 14
click at [143, 108] on input "14" at bounding box center [138, 103] width 13 height 14
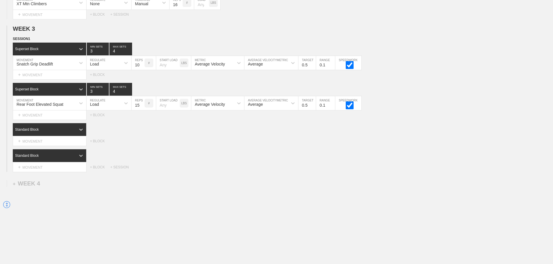
click at [143, 108] on input "15" at bounding box center [138, 103] width 13 height 14
type input "16"
click at [143, 108] on input "16" at bounding box center [138, 103] width 13 height 14
drag, startPoint x: 177, startPoint y: 145, endPoint x: 114, endPoint y: 148, distance: 62.8
click at [175, 145] on div "Select... MOVEMENT + MOVEMENT + BLOCK" at bounding box center [276, 141] width 553 height 9
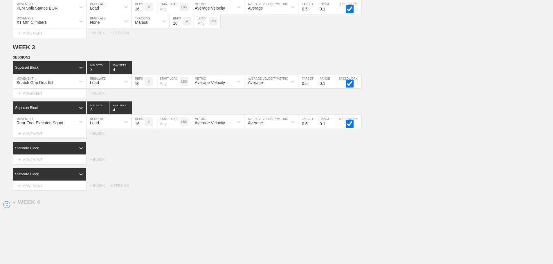
scroll to position [1250, 0]
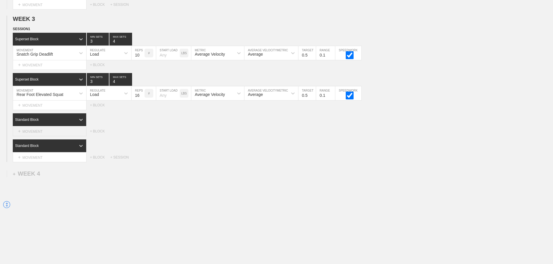
drag, startPoint x: 38, startPoint y: 134, endPoint x: 35, endPoint y: 136, distance: 4.4
click at [37, 135] on div "+ MOVEMENT" at bounding box center [50, 132] width 74 height 10
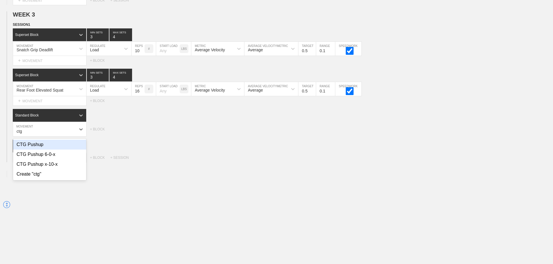
click at [39, 150] on div "CTG Pushup" at bounding box center [49, 145] width 73 height 10
type input "ctg"
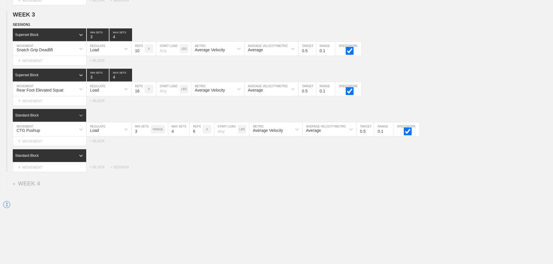
click at [77, 118] on div at bounding box center [81, 115] width 10 height 10
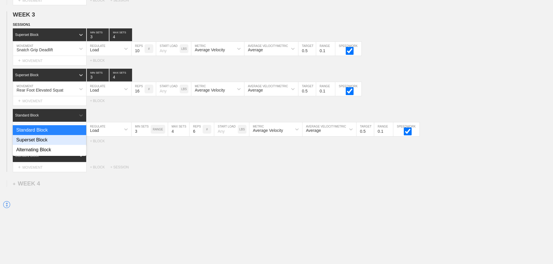
click at [37, 145] on div "Superset Block" at bounding box center [49, 140] width 73 height 10
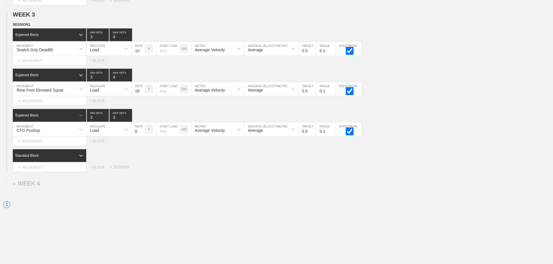
click at [57, 159] on div "Standard Block" at bounding box center [44, 155] width 63 height 5
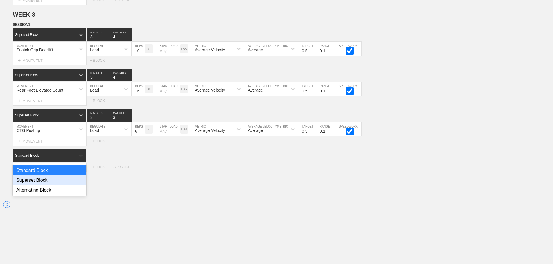
drag, startPoint x: 35, startPoint y: 183, endPoint x: 75, endPoint y: 166, distance: 43.5
click at [35, 183] on div "Superset Block" at bounding box center [49, 181] width 73 height 10
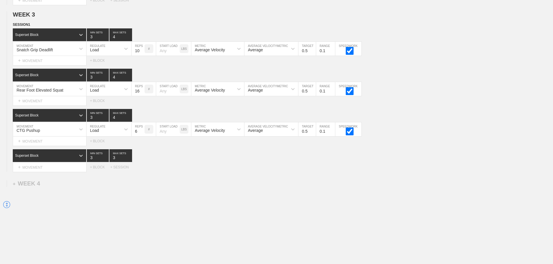
type input "4"
click at [128, 120] on input "4" at bounding box center [120, 115] width 23 height 13
type input "4"
click at [107, 120] on input "4" at bounding box center [98, 115] width 22 height 13
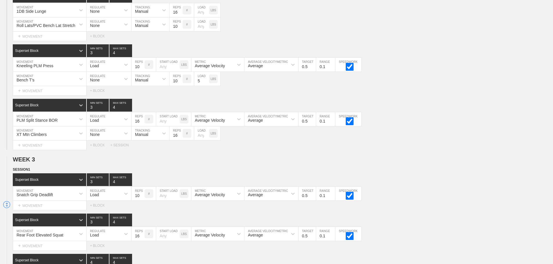
scroll to position [512, 0]
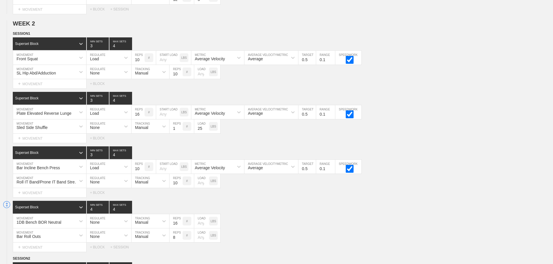
drag, startPoint x: 488, startPoint y: 127, endPoint x: 557, endPoint y: 111, distance: 71.1
click at [490, 127] on div "Sled Side Shuffle MOVEMENT None REGULATE Manual TRACKING 1 REPS # 25 LOAD LBS" at bounding box center [276, 127] width 553 height 14
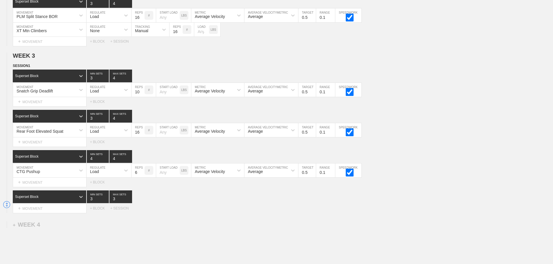
scroll to position [1265, 0]
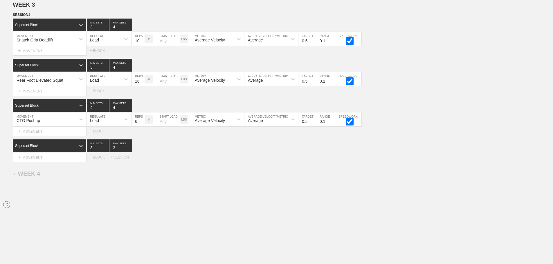
click at [36, 132] on div "+ MOVEMENT" at bounding box center [50, 132] width 74 height 10
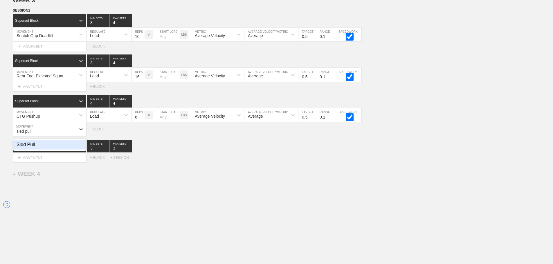
click at [35, 150] on div "Sled Pull" at bounding box center [49, 145] width 73 height 10
type input "sled pull"
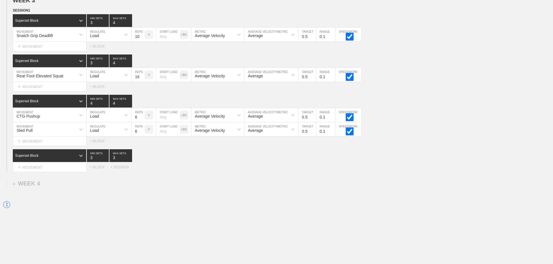
drag, startPoint x: 97, startPoint y: 134, endPoint x: 98, endPoint y: 140, distance: 5.5
click at [98, 133] on div "Load" at bounding box center [94, 130] width 9 height 5
drag, startPoint x: 93, startPoint y: 148, endPoint x: 120, endPoint y: 142, distance: 27.1
click at [95, 148] on div "None" at bounding box center [109, 145] width 45 height 10
click at [147, 133] on div "Sensor" at bounding box center [141, 130] width 13 height 5
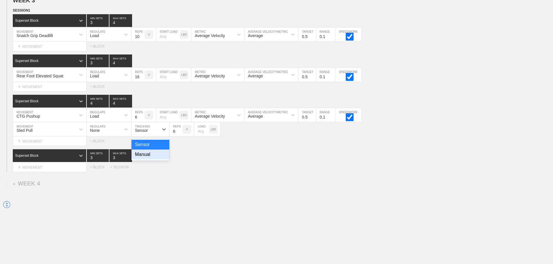
click at [147, 157] on div "Manual" at bounding box center [151, 155] width 38 height 10
click at [179, 136] on input "5" at bounding box center [176, 130] width 13 height 14
click at [179, 136] on input "4" at bounding box center [176, 130] width 13 height 14
click at [179, 136] on input "3" at bounding box center [176, 130] width 13 height 14
click at [179, 136] on input "2" at bounding box center [176, 130] width 13 height 14
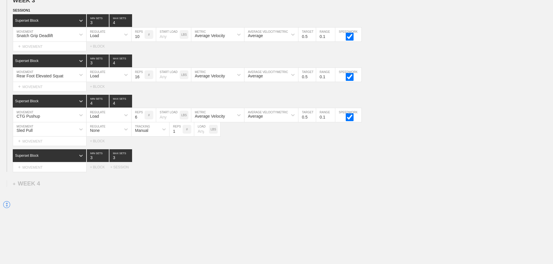
type input "1"
click at [179, 136] on input "1" at bounding box center [176, 130] width 13 height 14
click at [201, 136] on input "number" at bounding box center [201, 130] width 15 height 14
type input "70"
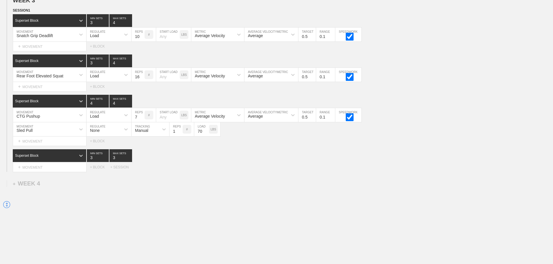
click at [142, 119] on input "7" at bounding box center [138, 115] width 13 height 14
click at [142, 119] on input "8" at bounding box center [138, 115] width 13 height 14
click at [142, 119] on input "9" at bounding box center [138, 115] width 13 height 14
type input "10"
click at [142, 119] on input "10" at bounding box center [138, 115] width 13 height 14
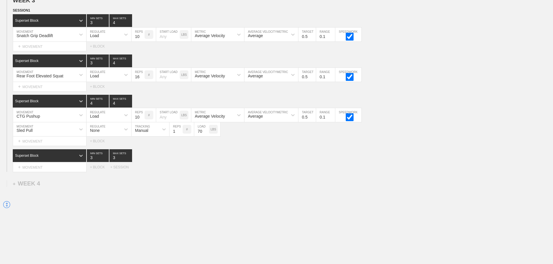
click at [267, 160] on div "Superset Block 3 MIN SETS 3 MAX SETS" at bounding box center [283, 156] width 540 height 13
click at [116, 120] on div "Load" at bounding box center [104, 115] width 34 height 10
click at [99, 134] on div "None" at bounding box center [109, 131] width 45 height 10
drag, startPoint x: 145, startPoint y: 120, endPoint x: 145, endPoint y: 128, distance: 7.9
click at [145, 119] on div "Sensor" at bounding box center [141, 116] width 13 height 5
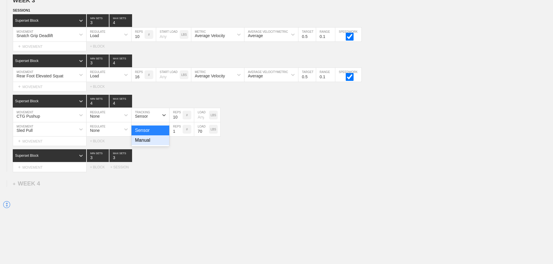
drag, startPoint x: 142, startPoint y: 145, endPoint x: 185, endPoint y: 122, distance: 48.2
click at [144, 144] on div "Manual" at bounding box center [151, 141] width 38 height 10
click at [308, 170] on div "Select... MOVEMENT + MOVEMENT + BLOCK + SESSION" at bounding box center [276, 167] width 553 height 9
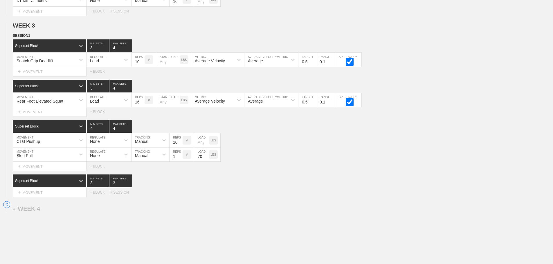
scroll to position [1279, 0]
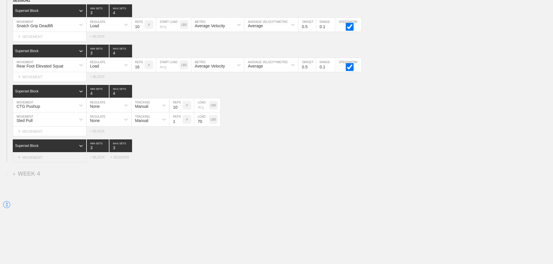
click at [41, 157] on div "+ MOVEMENT" at bounding box center [50, 158] width 74 height 10
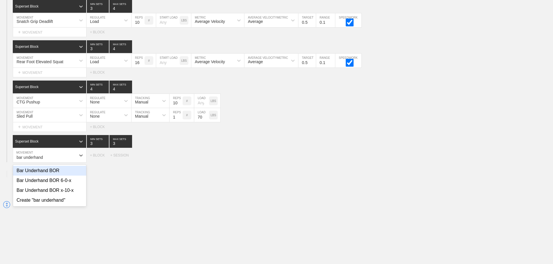
click at [53, 176] on div "Bar Underhand BOR" at bounding box center [49, 171] width 73 height 10
type input "bar underhand"
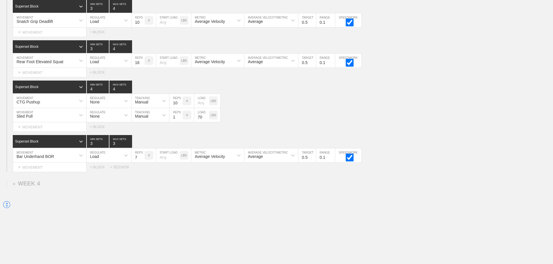
click at [140, 161] on input "7" at bounding box center [138, 156] width 13 height 14
click at [141, 161] on input "8" at bounding box center [138, 156] width 13 height 14
click at [141, 161] on input "9" at bounding box center [138, 156] width 13 height 14
click at [141, 161] on input "10" at bounding box center [138, 156] width 13 height 14
click at [141, 161] on input "11" at bounding box center [138, 156] width 13 height 14
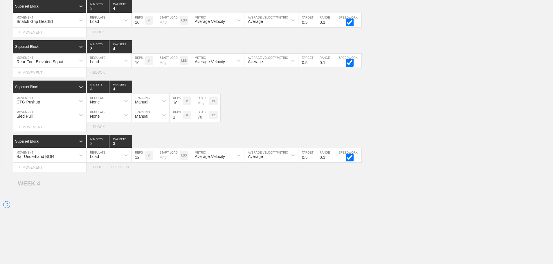
click at [141, 161] on input "12" at bounding box center [138, 156] width 13 height 14
click at [141, 161] on input "13" at bounding box center [138, 156] width 13 height 14
click at [142, 163] on input "12" at bounding box center [138, 156] width 13 height 14
click at [142, 163] on input "11" at bounding box center [138, 156] width 13 height 14
type input "10"
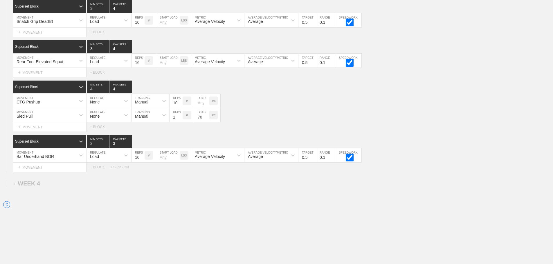
click at [142, 163] on input "10" at bounding box center [138, 156] width 13 height 14
type input "4"
click at [129, 146] on input "4" at bounding box center [120, 141] width 23 height 13
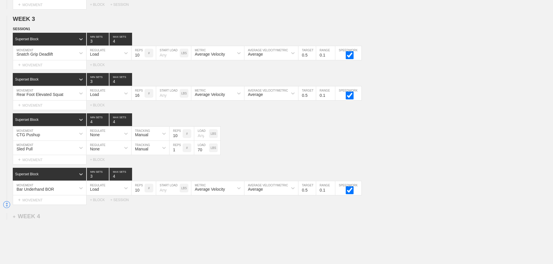
scroll to position [1221, 0]
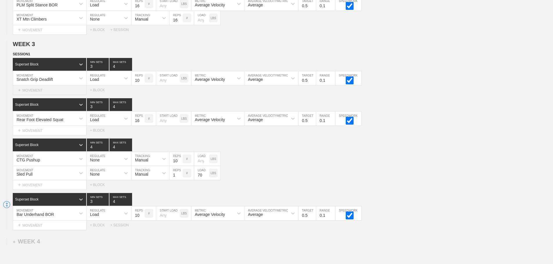
click at [63, 94] on div "+ MOVEMENT" at bounding box center [50, 91] width 74 height 10
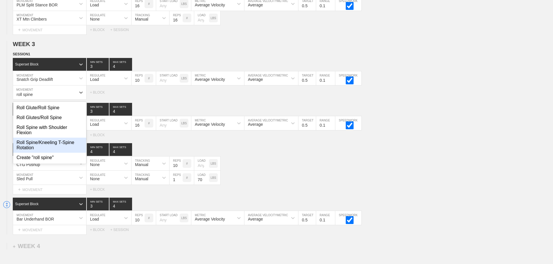
click at [63, 148] on div "Roll Spine/Kneeling T-Spine Rotation" at bounding box center [49, 145] width 73 height 15
type input "roll spine"
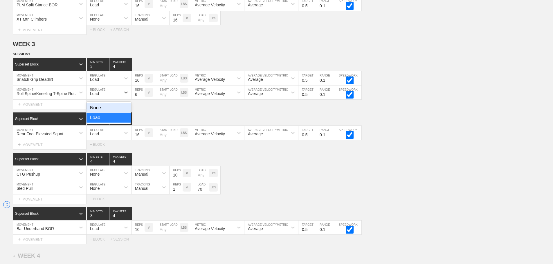
click at [96, 96] on div "Load" at bounding box center [94, 93] width 9 height 5
click at [95, 112] on div "None" at bounding box center [109, 108] width 45 height 10
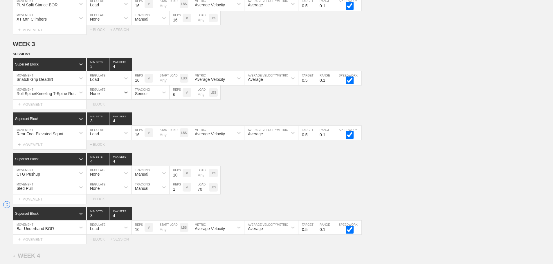
click at [141, 96] on div "Sensor" at bounding box center [141, 93] width 13 height 5
drag, startPoint x: 146, startPoint y: 121, endPoint x: 156, endPoint y: 118, distance: 10.4
click at [147, 121] on div "Manual" at bounding box center [151, 118] width 38 height 10
click at [180, 97] on input "7" at bounding box center [176, 93] width 13 height 14
click at [180, 97] on input "8" at bounding box center [176, 93] width 13 height 14
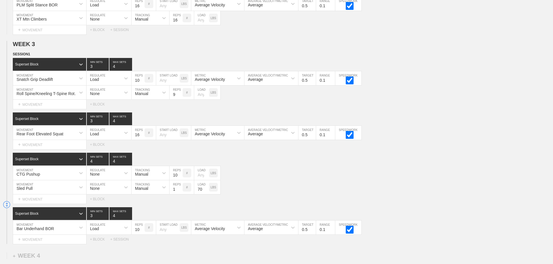
click at [180, 97] on input "9" at bounding box center [176, 93] width 13 height 14
type input "10"
click at [180, 97] on input "10" at bounding box center [176, 93] width 13 height 14
click at [266, 181] on div "CTG Pushup MOVEMENT None REGULATE Manual TRACKING 10 REPS # LOAD LBS" at bounding box center [276, 173] width 553 height 14
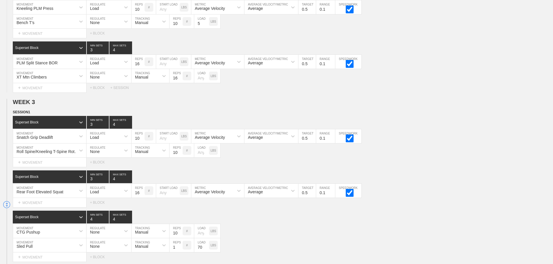
scroll to position [1250, 0]
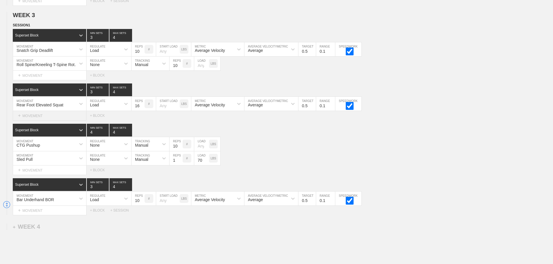
click at [30, 121] on div "+ MOVEMENT" at bounding box center [50, 116] width 74 height 10
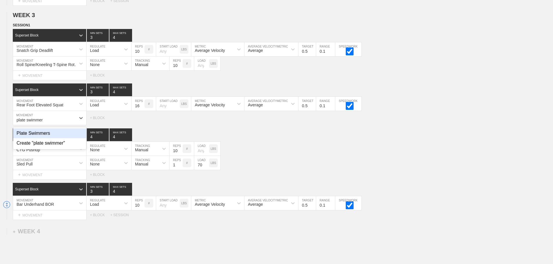
click at [46, 138] on div "Plate Swimmers" at bounding box center [49, 134] width 73 height 10
type input "plate swimmer"
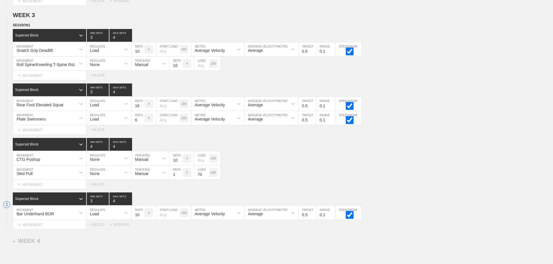
click at [340, 166] on div "CTG Pushup MOVEMENT None REGULATE Manual TRACKING 10 REPS # LOAD LBS" at bounding box center [276, 159] width 553 height 14
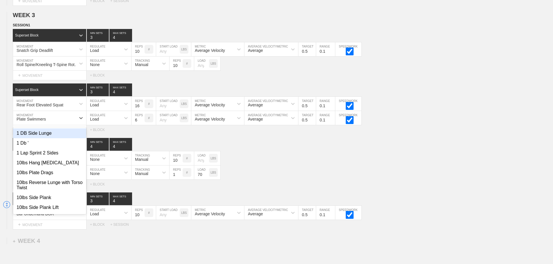
click at [41, 122] on div "Plate Swimmers" at bounding box center [31, 119] width 29 height 5
click at [183, 141] on div "SESSION 1 Superset Block 3 MIN SETS 4 MAX SETS Snatch Grip Deadlift MOVEMENT Lo…" at bounding box center [276, 125] width 553 height 207
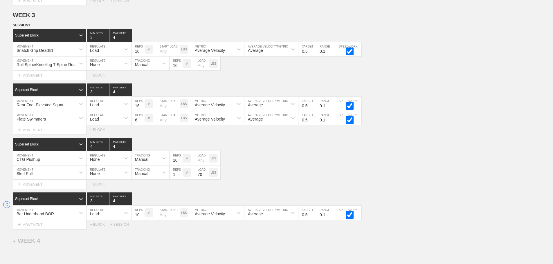
click at [106, 120] on div "Load" at bounding box center [104, 118] width 34 height 10
drag, startPoint x: 100, startPoint y: 136, endPoint x: 122, endPoint y: 131, distance: 22.2
click at [101, 136] on div "None" at bounding box center [109, 134] width 45 height 10
click at [145, 122] on div "Sensor" at bounding box center [141, 119] width 13 height 5
drag, startPoint x: 143, startPoint y: 148, endPoint x: 171, endPoint y: 132, distance: 32.1
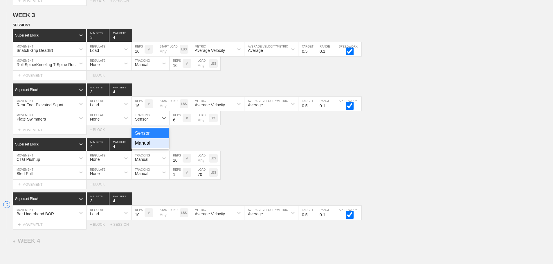
click at [147, 146] on div "Manual" at bounding box center [151, 143] width 38 height 10
click at [179, 122] on input "7" at bounding box center [176, 118] width 13 height 14
click at [179, 122] on input "8" at bounding box center [176, 118] width 13 height 14
click at [179, 122] on input "9" at bounding box center [176, 118] width 13 height 14
click at [179, 122] on input "10" at bounding box center [176, 118] width 13 height 14
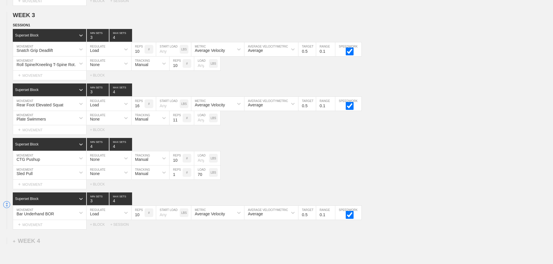
click at [179, 122] on input "11" at bounding box center [176, 118] width 13 height 14
type input "12"
click at [179, 122] on input "12" at bounding box center [176, 118] width 13 height 14
click at [198, 124] on input "number" at bounding box center [201, 118] width 15 height 14
type input "5"
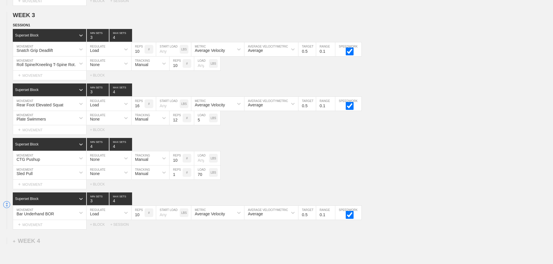
click at [290, 159] on div "CTG Pushup MOVEMENT None REGULATE Manual TRACKING 10 REPS # LOAD LBS" at bounding box center [276, 159] width 553 height 14
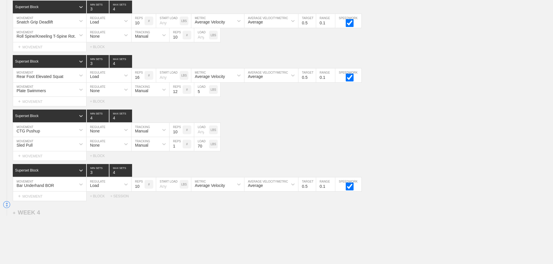
scroll to position [1321, 0]
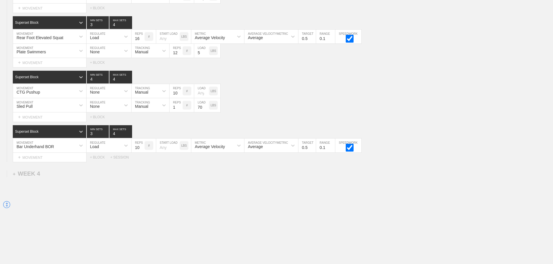
click at [52, 156] on div "+ MOVEMENT" at bounding box center [50, 158] width 74 height 10
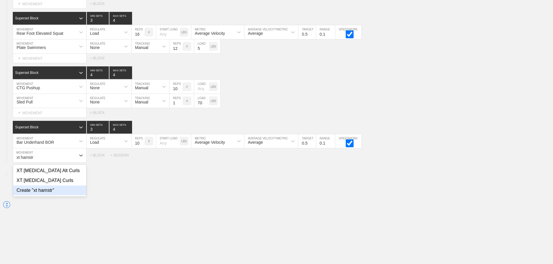
click at [55, 190] on div "Create "xt hamstr"" at bounding box center [49, 191] width 73 height 10
type input "xt hamstr"
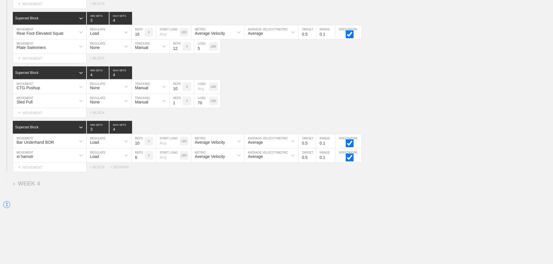
click at [57, 158] on div "xt hamstr" at bounding box center [44, 156] width 63 height 10
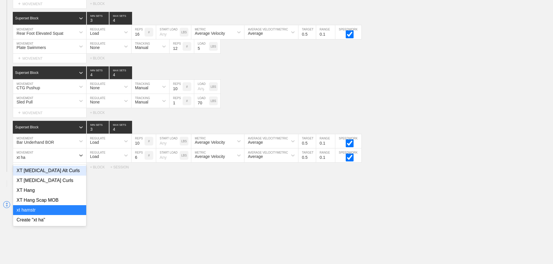
type input "xt ham"
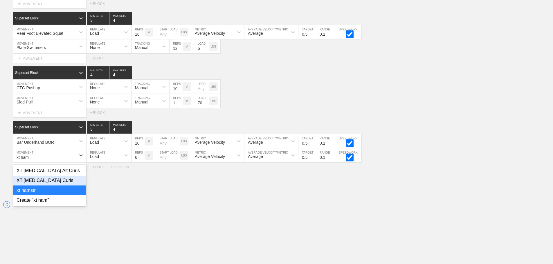
click at [54, 186] on div "XT [MEDICAL_DATA] Curls" at bounding box center [49, 181] width 73 height 10
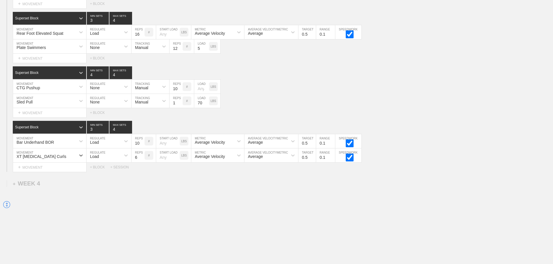
click at [113, 159] on div "Load" at bounding box center [104, 156] width 34 height 10
click at [100, 175] on div "None" at bounding box center [109, 171] width 45 height 10
click at [137, 163] on div "Sensor" at bounding box center [151, 156] width 38 height 14
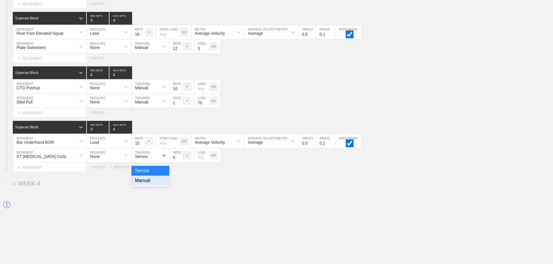
drag, startPoint x: 145, startPoint y: 185, endPoint x: 176, endPoint y: 170, distance: 34.8
click at [145, 185] on div "Manual" at bounding box center [151, 181] width 38 height 10
click at [181, 159] on input "7" at bounding box center [176, 156] width 13 height 14
click at [180, 159] on input "8" at bounding box center [176, 156] width 13 height 14
click at [180, 159] on input "9" at bounding box center [176, 156] width 13 height 14
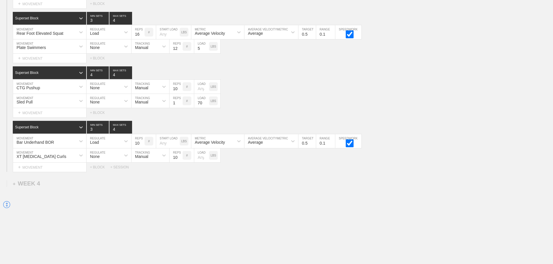
click at [180, 159] on input "10" at bounding box center [176, 156] width 13 height 14
click at [180, 159] on input "11" at bounding box center [176, 156] width 13 height 14
click at [180, 159] on input "12" at bounding box center [176, 156] width 13 height 14
click at [180, 159] on input "13" at bounding box center [176, 156] width 13 height 14
click at [180, 159] on input "14" at bounding box center [176, 156] width 13 height 14
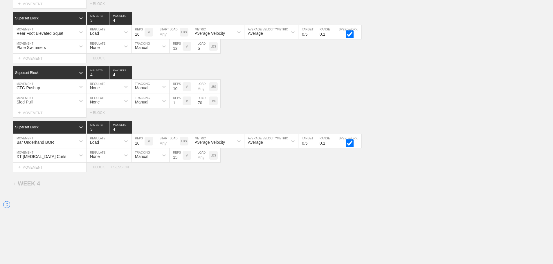
type input "15"
click at [180, 159] on input "15" at bounding box center [176, 156] width 13 height 14
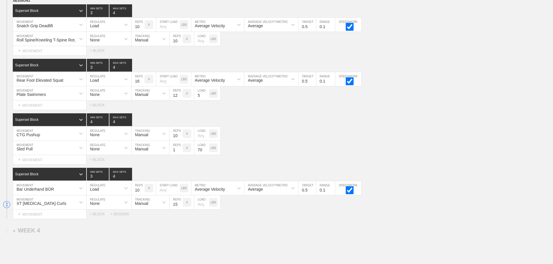
scroll to position [1292, 0]
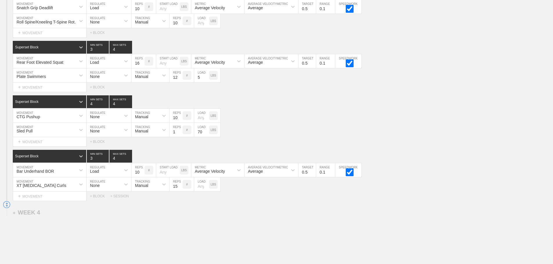
click at [264, 135] on div "Sled Pull MOVEMENT None REGULATE Manual TRACKING 1 REPS # 70 LOAD LBS" at bounding box center [276, 130] width 553 height 14
click at [309, 128] on div "Sled Pull MOVEMENT None REGULATE Manual TRACKING 1 REPS # 70 LOAD LBS" at bounding box center [276, 130] width 553 height 14
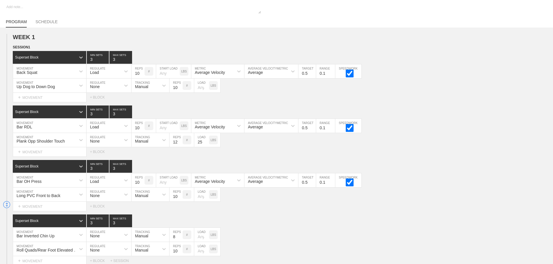
scroll to position [0, 0]
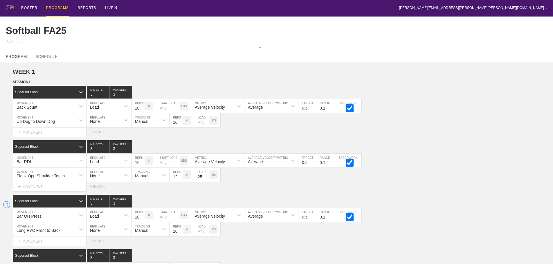
click at [58, 7] on div "PROGRAMS" at bounding box center [57, 8] width 23 height 17
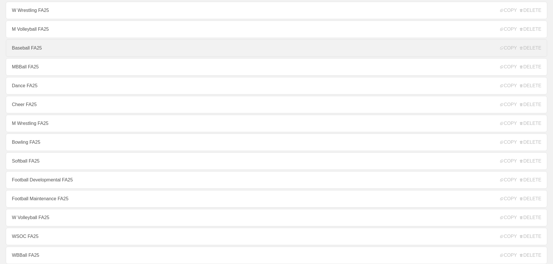
scroll to position [58, 0]
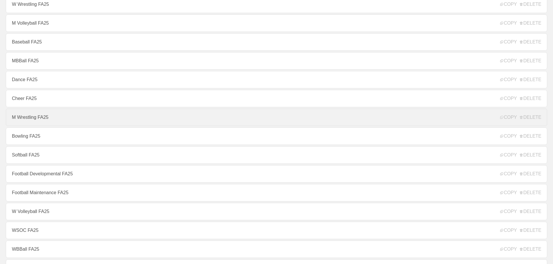
click at [28, 119] on link "M Wrestling FA25" at bounding box center [276, 117] width 541 height 17
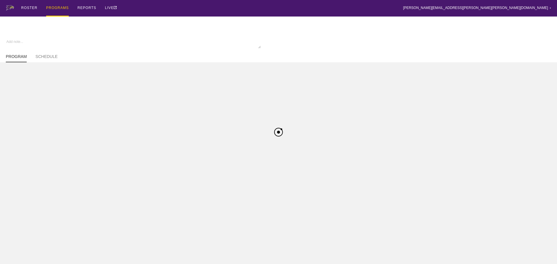
type textarea "x"
type input "M Wrestling FA25"
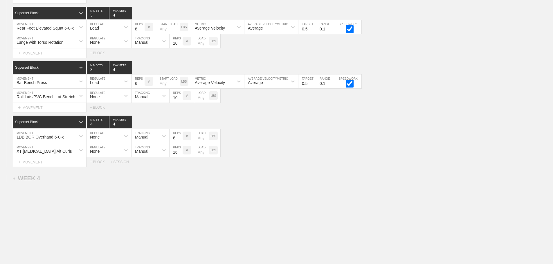
scroll to position [1286, 0]
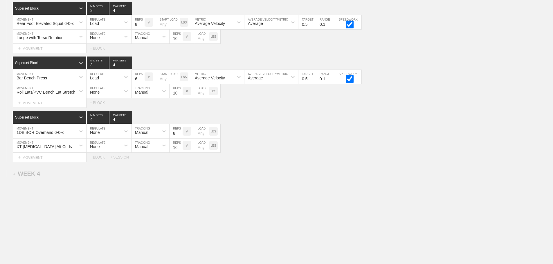
click at [33, 174] on div "+ WEEK 4" at bounding box center [26, 174] width 27 height 7
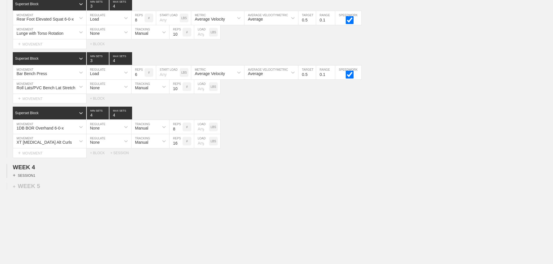
click at [30, 178] on div "+ SESSION 1" at bounding box center [24, 175] width 22 height 5
click at [55, 191] on div "+ BLOCK" at bounding box center [49, 185] width 73 height 9
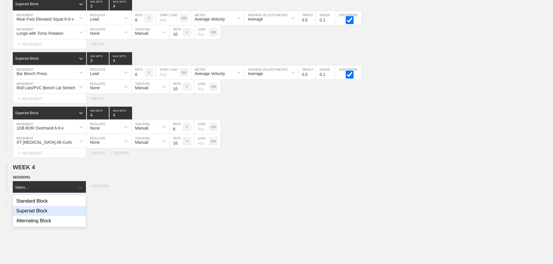
click at [44, 215] on div "Superset Block" at bounding box center [49, 211] width 73 height 10
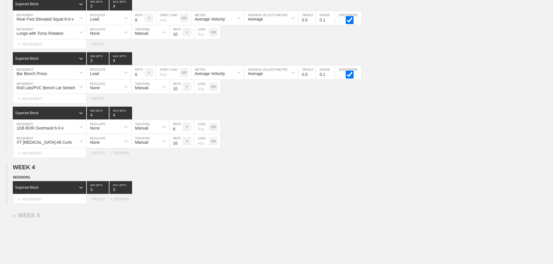
drag, startPoint x: 190, startPoint y: 217, endPoint x: 212, endPoint y: 218, distance: 22.1
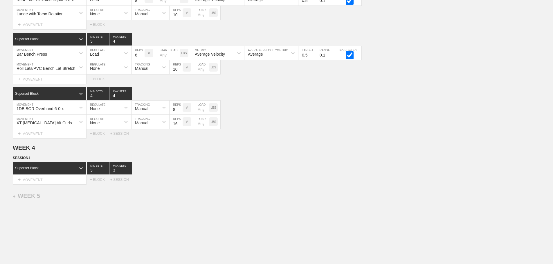
scroll to position [1332, 0]
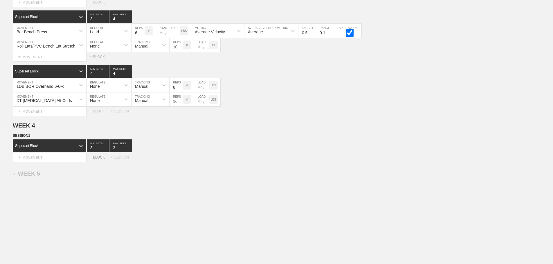
click at [97, 157] on div "+ BLOCK" at bounding box center [100, 158] width 20 height 4
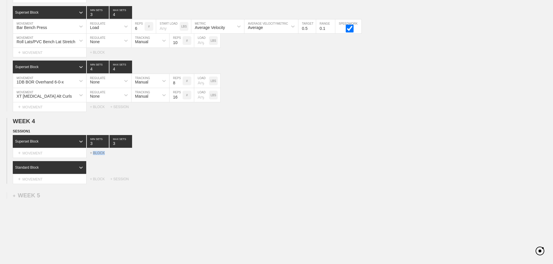
click at [97, 155] on div "+ BLOCK" at bounding box center [100, 153] width 20 height 4
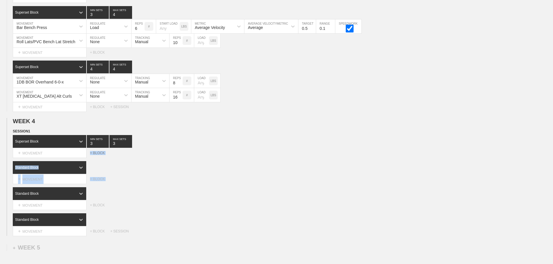
click at [97, 155] on div "+ BLOCK" at bounding box center [100, 153] width 20 height 4
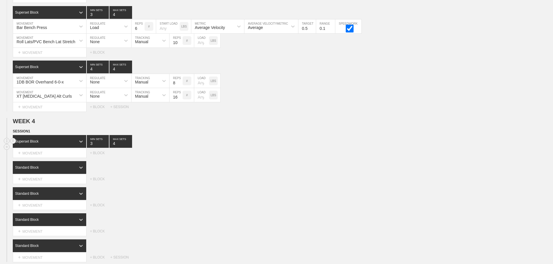
type input "4"
click at [129, 145] on input "4" at bounding box center [120, 141] width 23 height 13
drag, startPoint x: 186, startPoint y: 155, endPoint x: 183, endPoint y: 156, distance: 3.8
click at [186, 155] on div "Select... MOVEMENT + MOVEMENT + BLOCK" at bounding box center [276, 153] width 553 height 9
click at [64, 170] on div "Standard Block" at bounding box center [44, 167] width 63 height 5
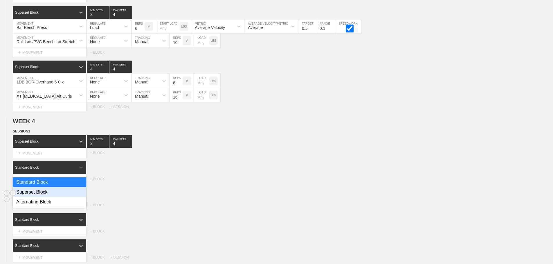
click at [48, 197] on div "Superset Block" at bounding box center [49, 193] width 73 height 10
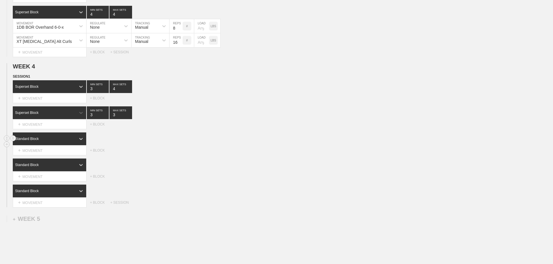
scroll to position [1390, 0]
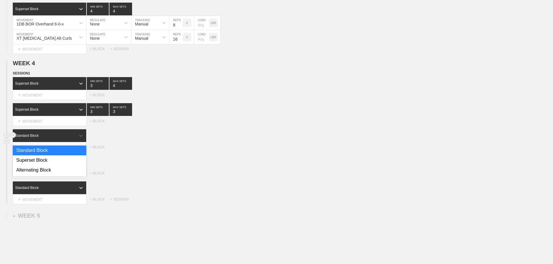
drag, startPoint x: 47, startPoint y: 138, endPoint x: 31, endPoint y: 162, distance: 28.1
click at [47, 138] on div "Standard Block" at bounding box center [44, 135] width 63 height 5
drag, startPoint x: 33, startPoint y: 165, endPoint x: 55, endPoint y: 166, distance: 21.5
click at [34, 165] on div "Superset Block" at bounding box center [49, 161] width 73 height 10
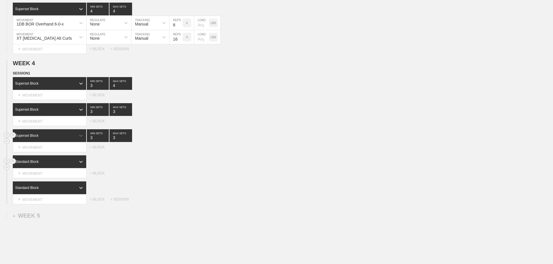
click at [66, 165] on div "Standard Block" at bounding box center [44, 161] width 63 height 5
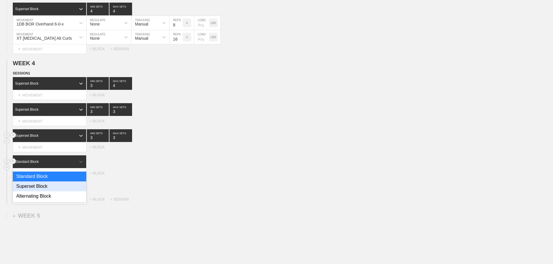
click at [42, 191] on div "Superset Block" at bounding box center [49, 187] width 73 height 10
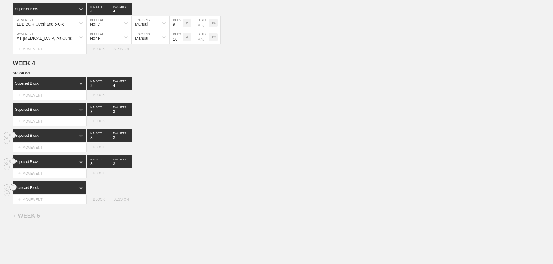
click at [13, 191] on circle at bounding box center [13, 187] width 7 height 7
click at [35, 203] on div "DELETE" at bounding box center [40, 204] width 46 height 9
click at [285, 142] on div "Superset Block 3 MIN SETS 3 MAX SETS" at bounding box center [283, 135] width 540 height 13
type input "4"
click at [129, 114] on input "4" at bounding box center [120, 109] width 23 height 13
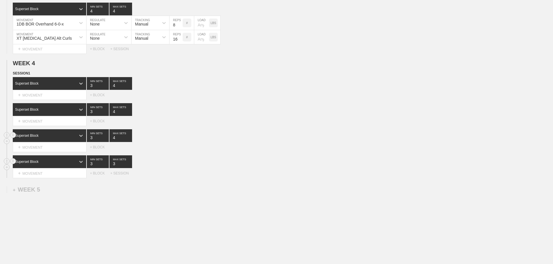
type input "4"
click at [129, 141] on input "4" at bounding box center [120, 135] width 23 height 13
click at [129, 165] on input "3" at bounding box center [120, 162] width 23 height 13
type input "4"
click at [129, 167] on input "4" at bounding box center [120, 162] width 23 height 13
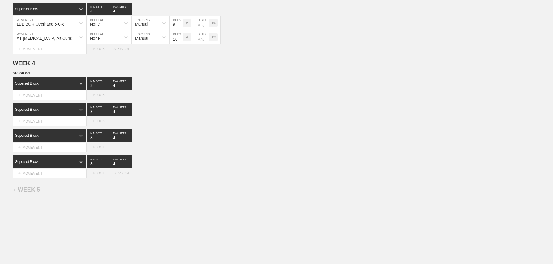
click at [195, 159] on div "SESSION 1 Superset Block 3 MIN SETS 4 MAX SETS DUPLICATE INSERT MOVEMENT AFTER …" at bounding box center [276, 125] width 553 height 108
click at [235, 142] on div "Superset Block 3 MIN SETS 4 MAX SETS" at bounding box center [283, 135] width 540 height 13
click at [217, 131] on div "SESSION 1 Superset Block 3 MIN SETS 4 MAX SETS DUPLICATE INSERT MOVEMENT AFTER …" at bounding box center [276, 125] width 553 height 108
click at [208, 134] on div "Superset Block 3 MIN SETS 4 MAX SETS" at bounding box center [283, 135] width 540 height 13
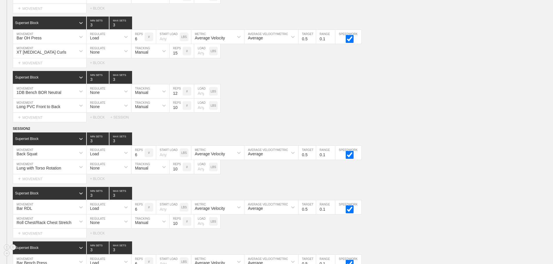
scroll to position [374, 0]
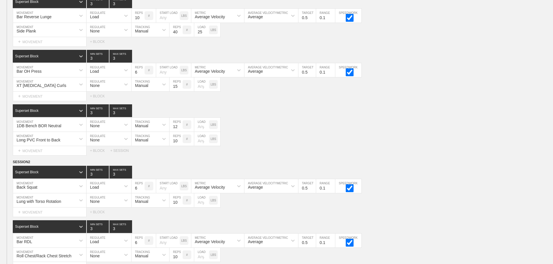
click at [432, 153] on div "Select... MOVEMENT + MOVEMENT + BLOCK + SESSION" at bounding box center [276, 150] width 553 height 9
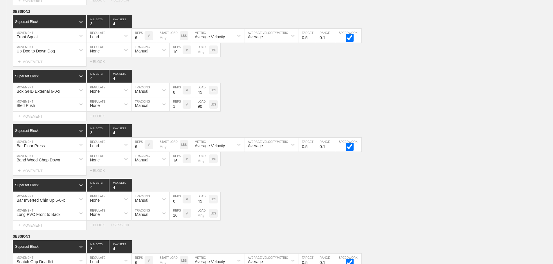
scroll to position [1410, 0]
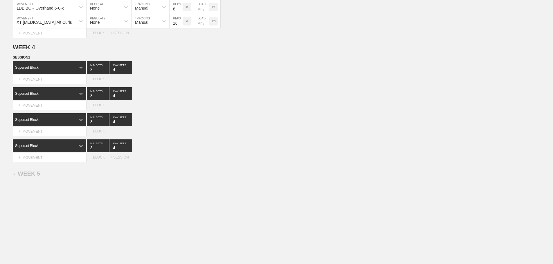
click at [55, 79] on div "+ MOVEMENT" at bounding box center [50, 80] width 74 height 10
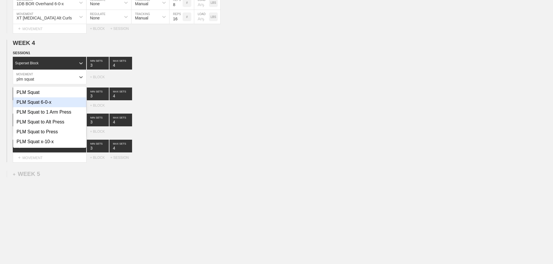
click at [50, 104] on div "PLM Squat 6-0-x" at bounding box center [49, 103] width 73 height 10
type input "plm squat"
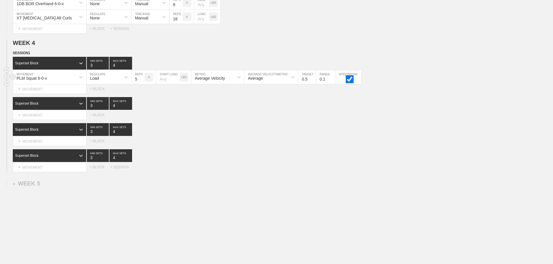
type input "5"
click at [141, 84] on input "5" at bounding box center [138, 77] width 13 height 14
click at [212, 120] on div "Select... MOVEMENT + MOVEMENT + BLOCK" at bounding box center [276, 115] width 553 height 9
drag, startPoint x: 384, startPoint y: 146, endPoint x: 313, endPoint y: 155, distance: 72.1
click at [377, 146] on div "Select... MOVEMENT + MOVEMENT + BLOCK" at bounding box center [276, 141] width 553 height 9
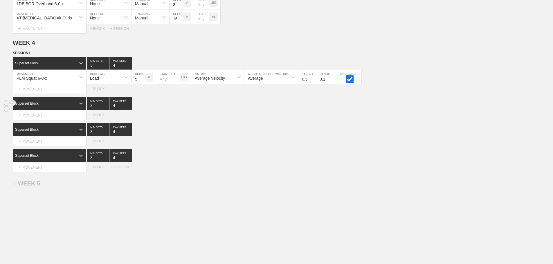
click at [74, 106] on div "Superset Block" at bounding box center [44, 103] width 63 height 5
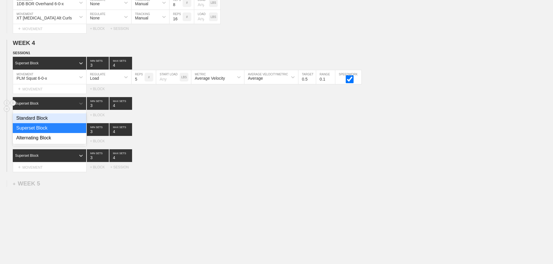
click at [73, 106] on div "Superset Block" at bounding box center [44, 103] width 63 height 5
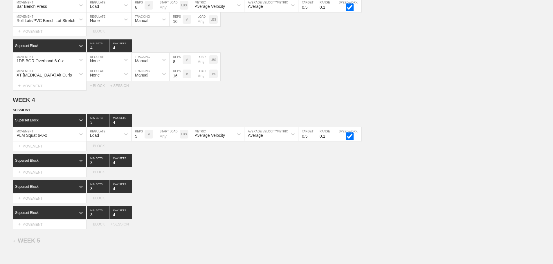
scroll to position [1424, 0]
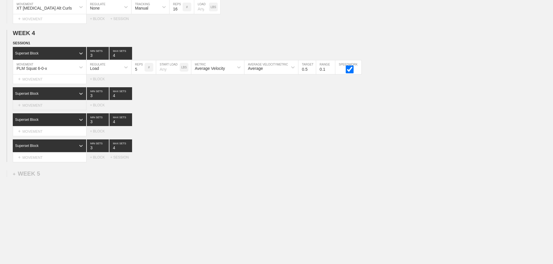
click at [46, 104] on div "+ MOVEMENT" at bounding box center [50, 106] width 74 height 10
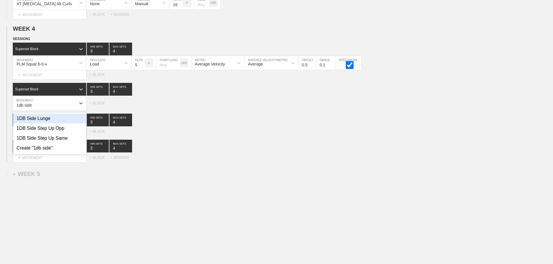
click at [38, 124] on div "1DB Side Lunge" at bounding box center [49, 119] width 73 height 10
type input "1db side"
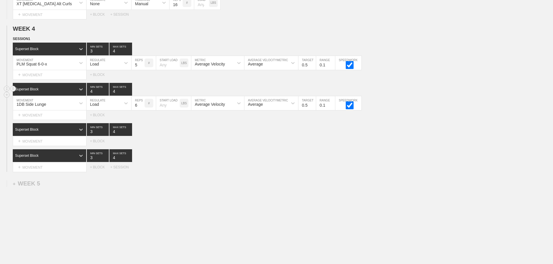
type input "4"
click at [105, 94] on input "4" at bounding box center [98, 89] width 22 height 13
click at [103, 105] on div "Load" at bounding box center [104, 103] width 34 height 10
click at [102, 123] on div "None" at bounding box center [109, 119] width 45 height 10
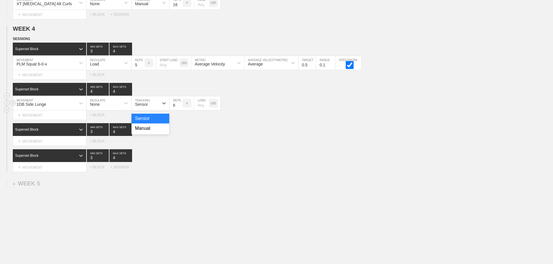
click at [143, 107] on div "Sensor" at bounding box center [141, 104] width 13 height 5
click at [144, 132] on div "Manual" at bounding box center [151, 129] width 38 height 10
click at [180, 108] on input "7" at bounding box center [176, 103] width 13 height 14
click at [179, 108] on input "8" at bounding box center [176, 103] width 13 height 14
click at [179, 108] on input "9" at bounding box center [176, 103] width 13 height 14
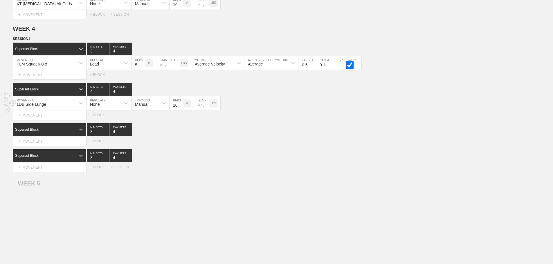
type input "10"
click at [179, 108] on input "10" at bounding box center [176, 103] width 13 height 14
click at [225, 151] on div "SESSION 1 Superset Block 3 MIN SETS 4 MAX SETS DUPLICATE INSERT MOVEMENT AFTER …" at bounding box center [276, 104] width 553 height 136
click at [58, 146] on div "+ MOVEMENT" at bounding box center [50, 142] width 74 height 10
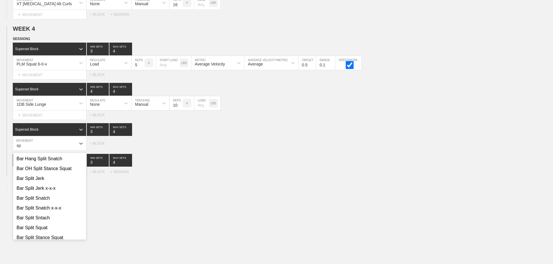
type input "s"
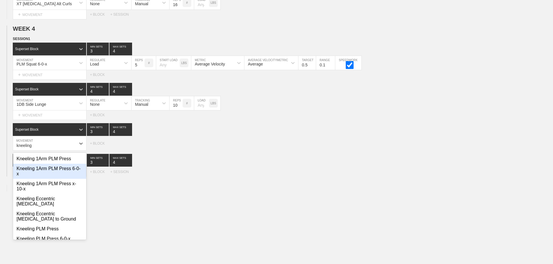
click at [53, 173] on div "Kneeling 1Arm PLM Press 6-0-x" at bounding box center [49, 171] width 73 height 15
type input "kneeling"
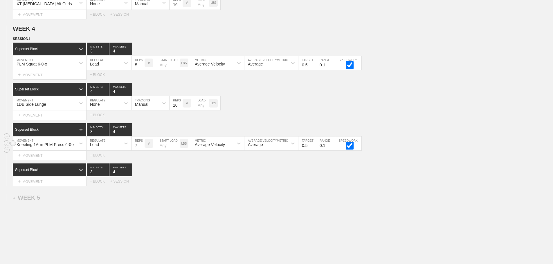
click at [141, 148] on input "7" at bounding box center [138, 144] width 13 height 14
type input "8"
click at [141, 148] on input "8" at bounding box center [138, 144] width 13 height 14
click at [51, 187] on div "+ MOVEMENT" at bounding box center [50, 182] width 74 height 10
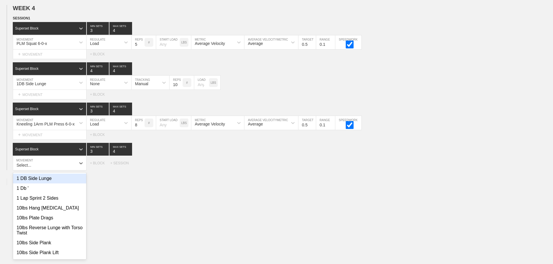
scroll to position [1447, 0]
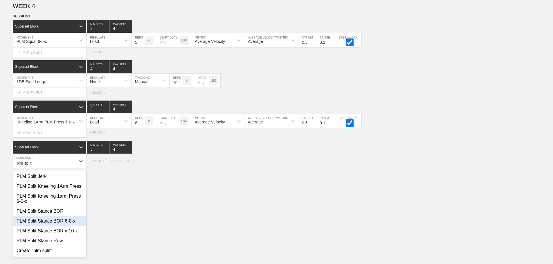
click at [67, 226] on div "PLM Split Stance BOR 6-0-x" at bounding box center [49, 222] width 73 height 10
type input "plm split"
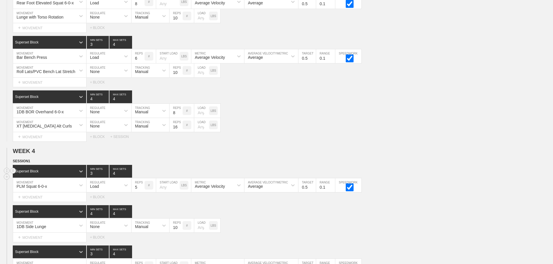
scroll to position [1467, 0]
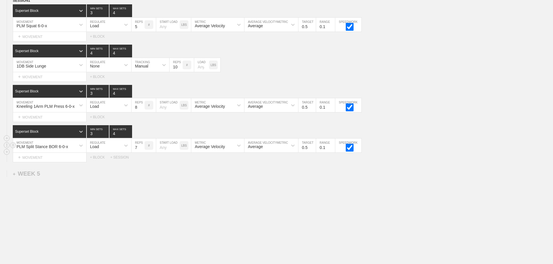
click at [141, 146] on input "7" at bounding box center [138, 146] width 13 height 14
type input "8"
click at [141, 146] on input "8" at bounding box center [138, 146] width 13 height 14
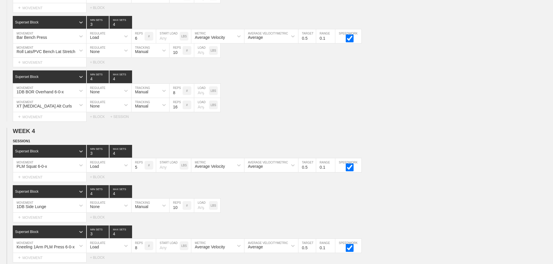
scroll to position [1119, 0]
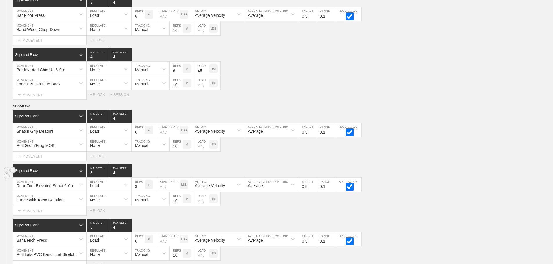
click at [452, 177] on div "Superset Block 3 MIN SETS 4 MAX SETS" at bounding box center [283, 171] width 540 height 13
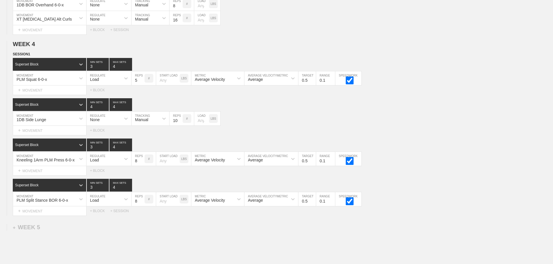
scroll to position [1467, 0]
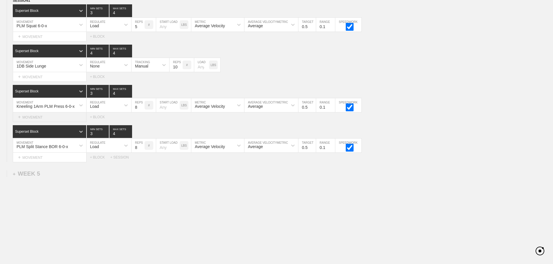
click at [45, 116] on div "+ MOVEMENT" at bounding box center [50, 118] width 74 height 10
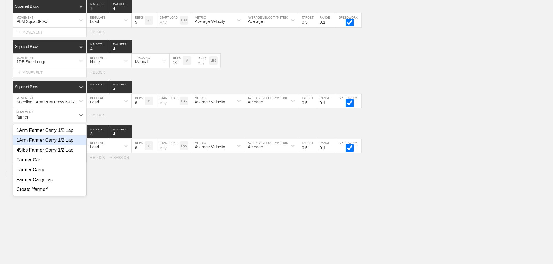
click at [57, 145] on div "1Arm Farmer Carry 1/2 Lap" at bounding box center [49, 141] width 73 height 10
type input "farmer"
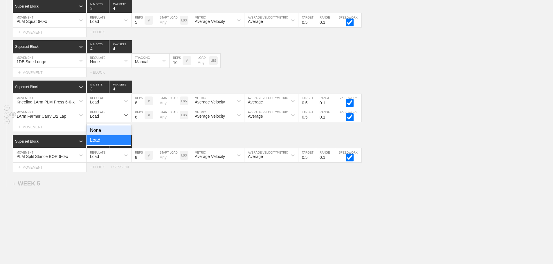
click at [102, 118] on div "Load" at bounding box center [104, 115] width 34 height 10
click at [102, 133] on div "None" at bounding box center [109, 131] width 45 height 10
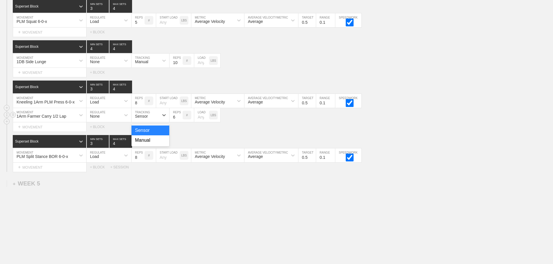
drag, startPoint x: 141, startPoint y: 122, endPoint x: 141, endPoint y: 146, distance: 24.4
click at [141, 119] on div "Sensor" at bounding box center [141, 116] width 13 height 5
click at [143, 145] on div "Manual" at bounding box center [151, 141] width 38 height 10
click at [180, 122] on input "5" at bounding box center [176, 115] width 13 height 14
click at [180, 122] on input "4" at bounding box center [176, 115] width 13 height 14
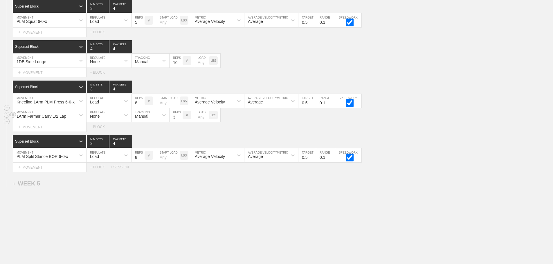
click at [180, 122] on input "3" at bounding box center [176, 115] width 13 height 14
click at [180, 122] on input "2" at bounding box center [176, 115] width 13 height 14
type input "1"
click at [180, 122] on input "1" at bounding box center [176, 115] width 13 height 14
click at [199, 122] on input "number" at bounding box center [201, 115] width 15 height 14
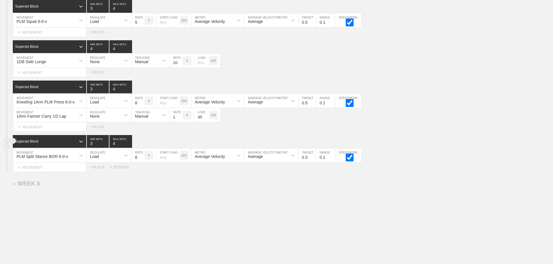
type input "45"
click at [460, 148] on div "Superset Block 3 MIN SETS 4 MAX SETS" at bounding box center [283, 141] width 540 height 13
drag, startPoint x: 237, startPoint y: 221, endPoint x: 199, endPoint y: 201, distance: 42.5
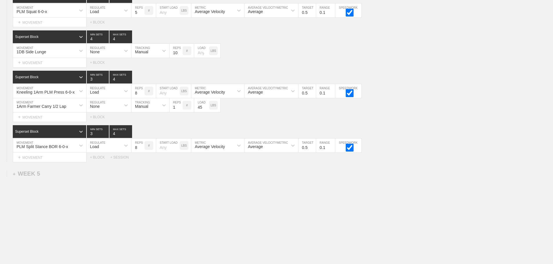
scroll to position [1365, 0]
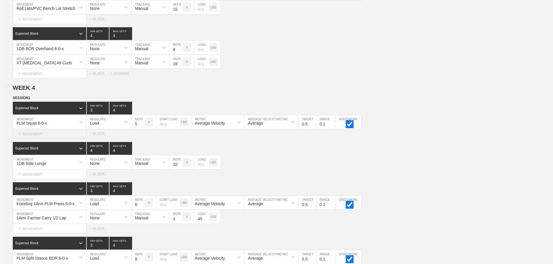
click at [39, 139] on div "+ MOVEMENT" at bounding box center [50, 134] width 74 height 10
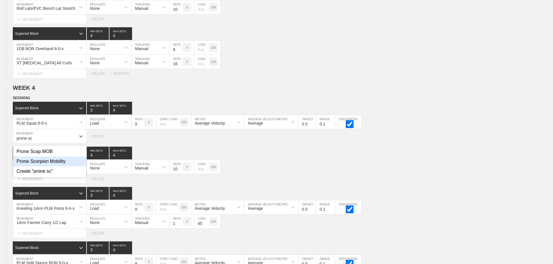
click at [63, 167] on div "Prone Scorpion Mobility" at bounding box center [49, 162] width 73 height 10
type input "prone sc"
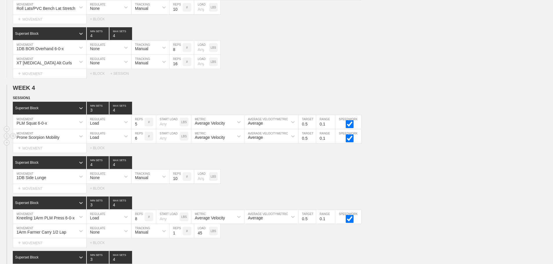
click at [108, 141] on div "Load" at bounding box center [104, 137] width 34 height 10
drag, startPoint x: 102, startPoint y: 159, endPoint x: 140, endPoint y: 149, distance: 38.8
click at [104, 157] on div "None" at bounding box center [109, 152] width 45 height 10
click at [144, 141] on div "Sensor" at bounding box center [145, 137] width 27 height 10
drag, startPoint x: 144, startPoint y: 168, endPoint x: 163, endPoint y: 150, distance: 26.3
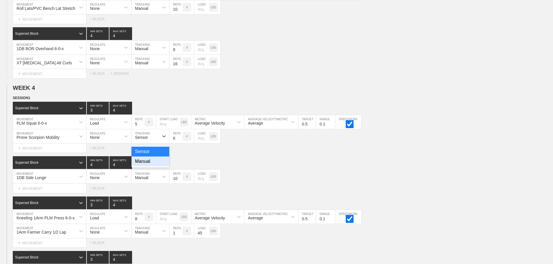
click at [146, 167] on div "Manual" at bounding box center [151, 162] width 38 height 10
click at [180, 141] on input "7" at bounding box center [176, 136] width 13 height 14
click at [180, 141] on input "8" at bounding box center [176, 136] width 13 height 14
click at [180, 141] on input "9" at bounding box center [176, 136] width 13 height 14
type input "10"
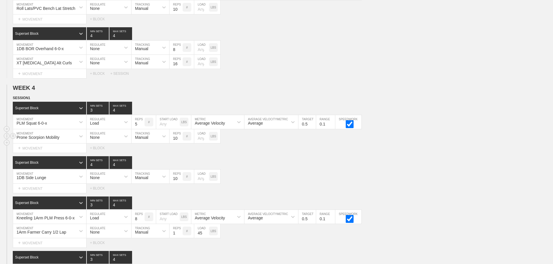
click at [180, 141] on input "10" at bounding box center [176, 136] width 13 height 14
click at [309, 181] on div "1DB Side Lunge MOVEMENT None REGULATE Manual TRACKING 10 REPS # LOAD LBS" at bounding box center [276, 177] width 553 height 14
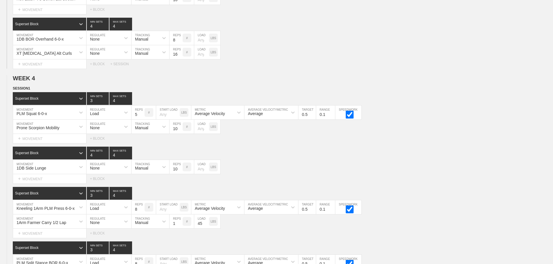
scroll to position [1452, 0]
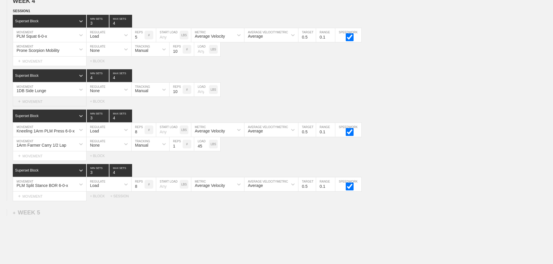
click at [39, 107] on div "+ MOVEMENT" at bounding box center [50, 102] width 74 height 10
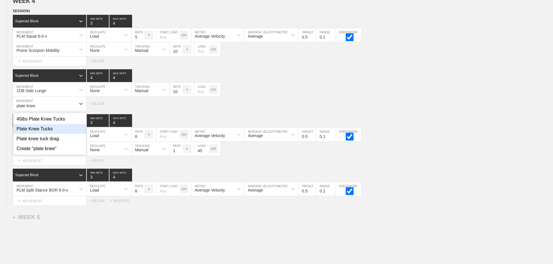
click at [45, 132] on div "Plate Knee Tucks" at bounding box center [49, 129] width 73 height 10
type input "plate knee"
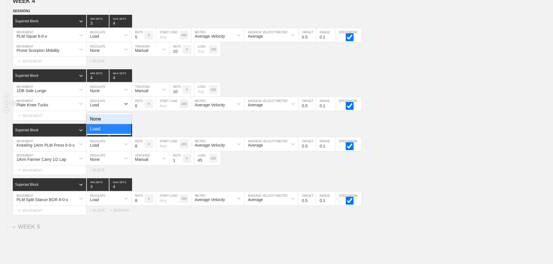
click at [101, 107] on div "Load" at bounding box center [104, 104] width 34 height 10
click at [104, 123] on div "None" at bounding box center [109, 119] width 45 height 10
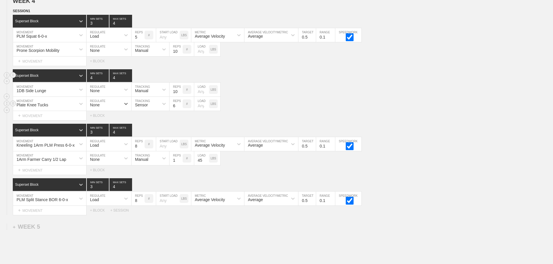
click at [254, 76] on div "Superset Block 4 MIN SETS 4 MAX SETS" at bounding box center [283, 75] width 540 height 13
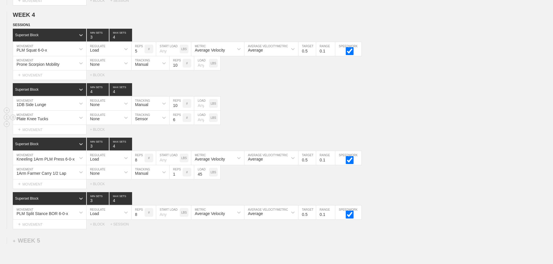
scroll to position [1510, 0]
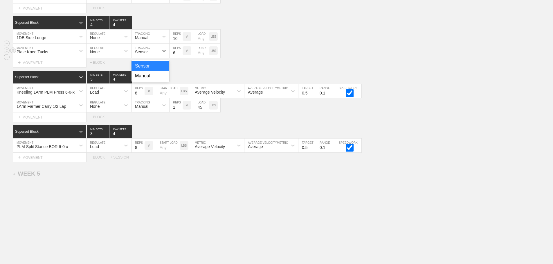
click at [145, 52] on div "Sensor" at bounding box center [141, 52] width 13 height 5
drag, startPoint x: 144, startPoint y: 75, endPoint x: 172, endPoint y: 49, distance: 38.4
click at [147, 72] on div "Manual" at bounding box center [151, 76] width 38 height 10
click at [179, 51] on input "7" at bounding box center [176, 51] width 13 height 14
click at [179, 51] on input "8" at bounding box center [176, 51] width 13 height 14
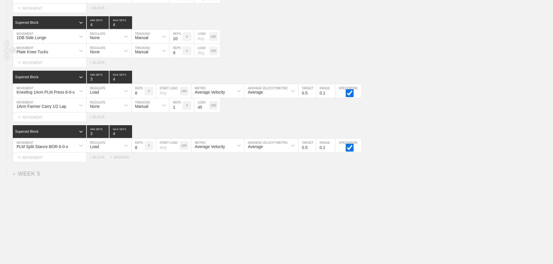
click at [179, 51] on input "9" at bounding box center [176, 51] width 13 height 14
click at [179, 51] on input "10" at bounding box center [176, 51] width 13 height 14
click at [179, 51] on input "11" at bounding box center [176, 51] width 13 height 14
type input "12"
click at [179, 51] on input "12" at bounding box center [176, 51] width 13 height 14
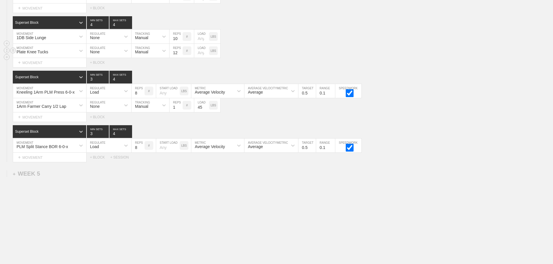
click at [200, 53] on input "number" at bounding box center [201, 51] width 15 height 14
type input "35"
click at [248, 55] on div "Plate Knee Tucks MOVEMENT None REGULATE Manual TRACKING 12 REPS # 35 LOAD LBS" at bounding box center [276, 51] width 553 height 14
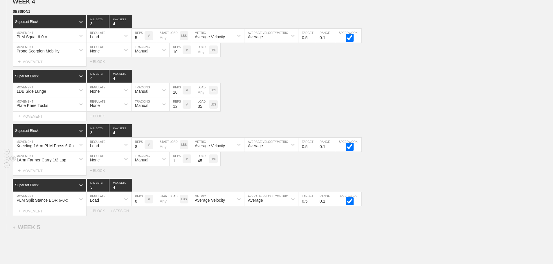
click at [459, 165] on div "1Arm Farmer Carry 1/2 Lap MOVEMENT None REGULATE Manual TRACKING 1 REPS # 45 LO…" at bounding box center [276, 159] width 553 height 14
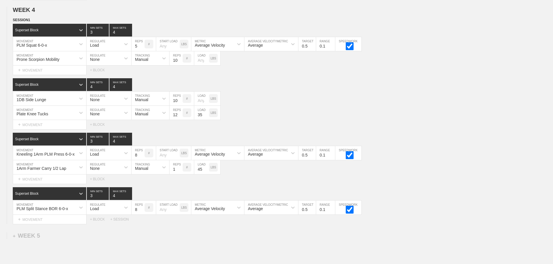
scroll to position [1510, 0]
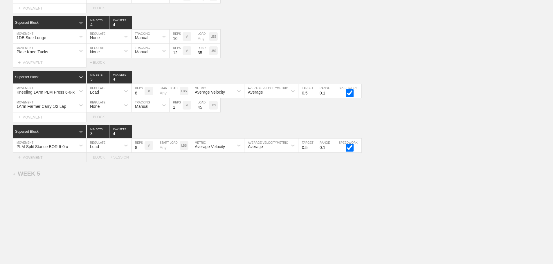
click at [36, 157] on div "+ MOVEMENT" at bounding box center [50, 158] width 74 height 10
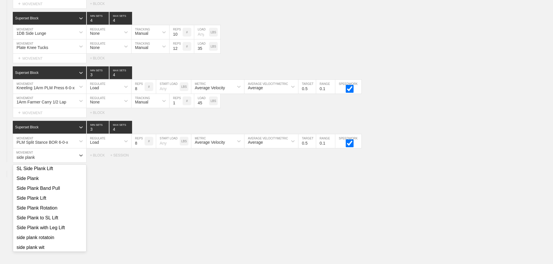
scroll to position [93, 0]
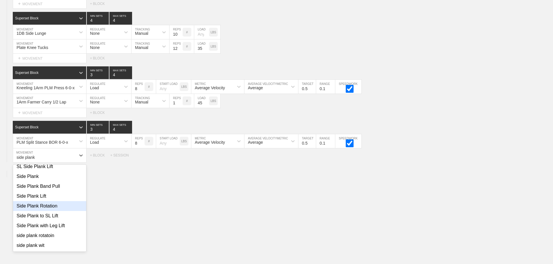
click at [50, 210] on div "Side Plank Rotation" at bounding box center [49, 206] width 73 height 10
type input "side plank"
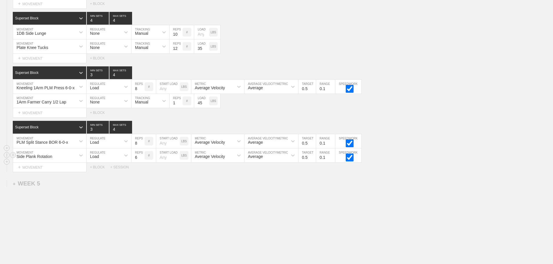
click at [104, 161] on div "Load" at bounding box center [104, 156] width 34 height 10
click at [103, 173] on div "None" at bounding box center [109, 171] width 45 height 10
click at [143, 161] on div "Sensor" at bounding box center [145, 156] width 27 height 10
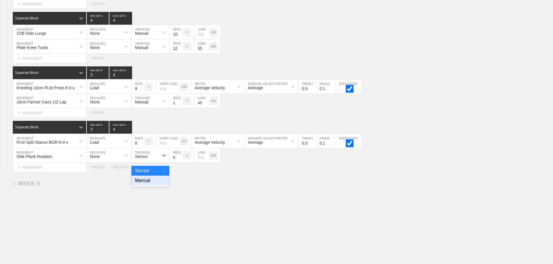
drag, startPoint x: 147, startPoint y: 186, endPoint x: 183, endPoint y: 170, distance: 39.0
click at [152, 184] on div "Manual" at bounding box center [151, 181] width 38 height 10
click at [180, 160] on input "7" at bounding box center [176, 156] width 13 height 14
click at [180, 160] on input "8" at bounding box center [176, 156] width 13 height 14
click at [180, 160] on input "9" at bounding box center [176, 156] width 13 height 14
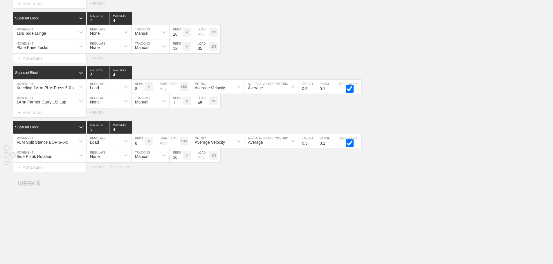
click at [180, 160] on input "10" at bounding box center [176, 156] width 13 height 14
click at [180, 160] on input "11" at bounding box center [176, 156] width 13 height 14
click at [180, 160] on input "12" at bounding box center [176, 156] width 13 height 14
click at [180, 160] on input "13" at bounding box center [176, 156] width 13 height 14
click at [180, 160] on input "14" at bounding box center [176, 156] width 13 height 14
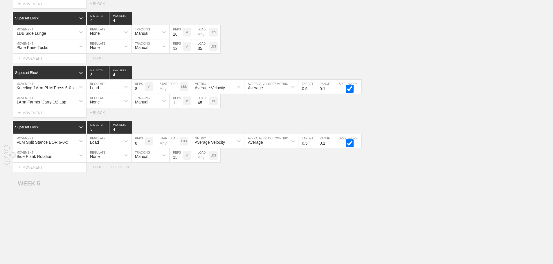
click at [180, 160] on input "15" at bounding box center [176, 156] width 13 height 14
type input "16"
click at [180, 160] on input "16" at bounding box center [176, 156] width 13 height 14
click at [198, 163] on input "number" at bounding box center [201, 156] width 15 height 14
type input "5"
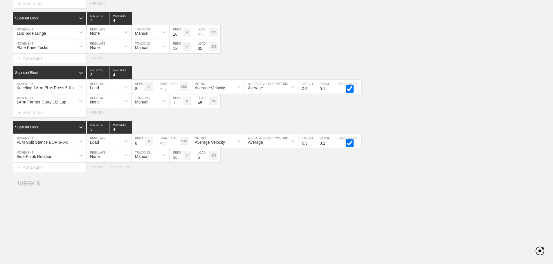
drag, startPoint x: 324, startPoint y: 193, endPoint x: 322, endPoint y: 195, distance: 3.1
click at [201, 162] on input "5" at bounding box center [201, 156] width 15 height 14
type input "10"
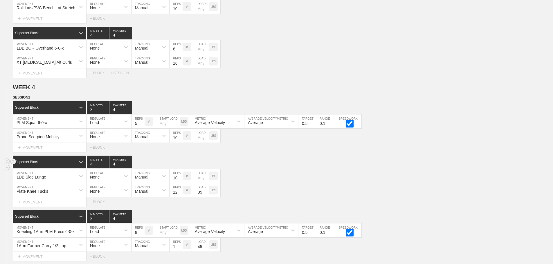
scroll to position [1365, 0]
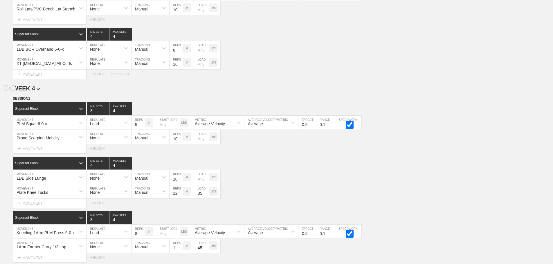
click at [247, 92] on h2 "WEEK 4" at bounding box center [283, 88] width 540 height 7
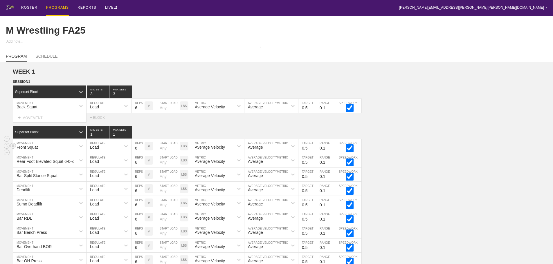
scroll to position [0, 0]
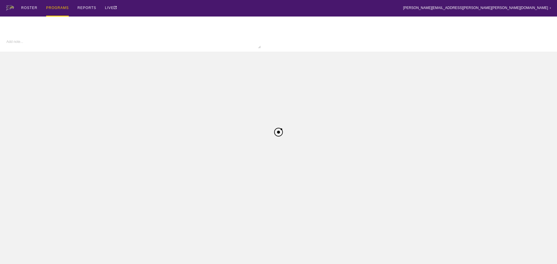
type textarea "x"
type input "M Wrestling FA25"
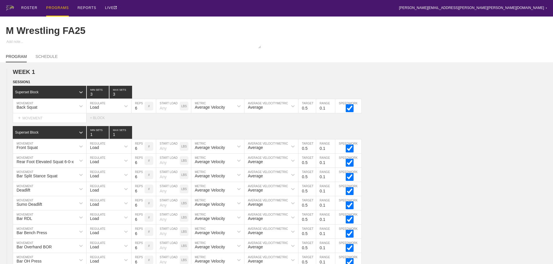
click at [59, 6] on div "PROGRAMS" at bounding box center [57, 8] width 23 height 17
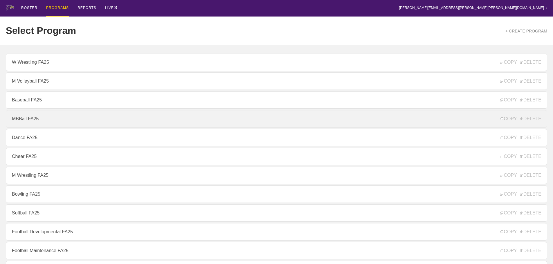
click at [31, 122] on link "MBBall FA25" at bounding box center [276, 118] width 541 height 17
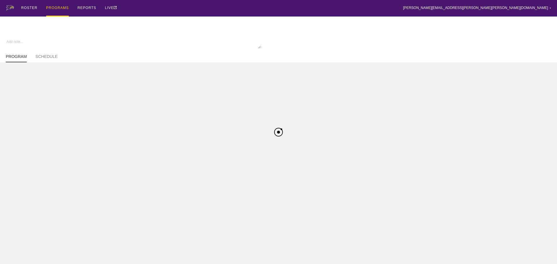
type textarea "x"
type input "MBBall FA25"
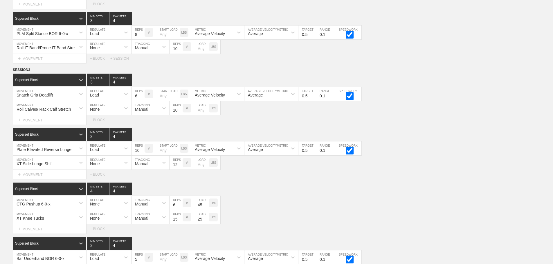
scroll to position [1323, 0]
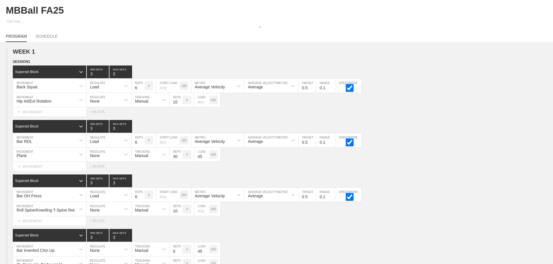
scroll to position [0, 0]
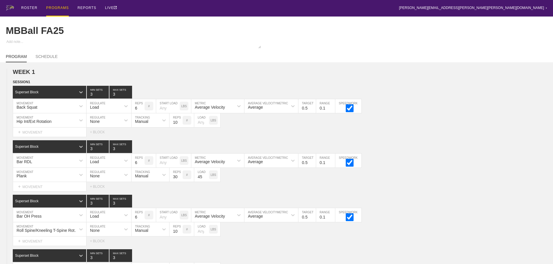
click at [57, 7] on div "PROGRAMS" at bounding box center [57, 8] width 23 height 17
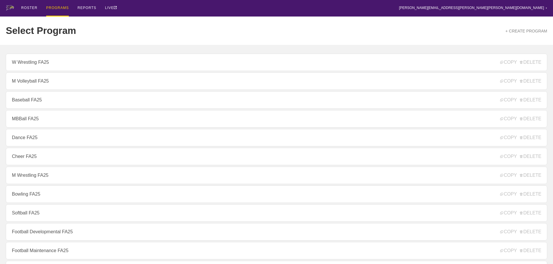
click at [175, 7] on div "ROSTER PROGRAMS REPORTS LIVE [PERSON_NAME][EMAIL_ADDRESS][PERSON_NAME][PERSON_N…" at bounding box center [276, 8] width 541 height 17
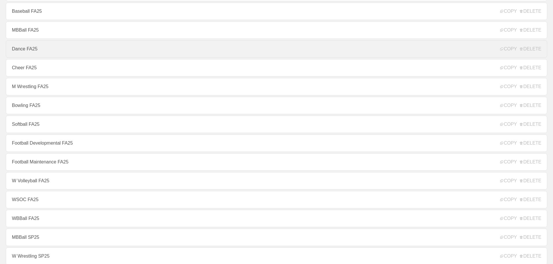
scroll to position [145, 0]
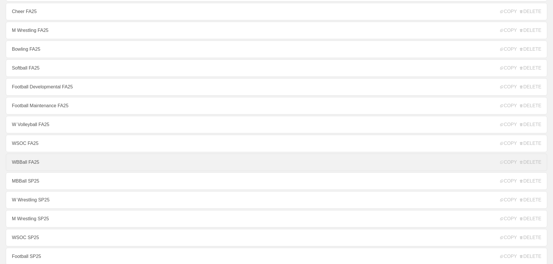
click at [26, 164] on link "WBBall FA25" at bounding box center [276, 162] width 541 height 17
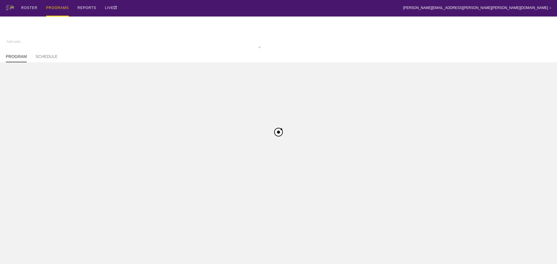
type textarea "x"
type input "WBBall FA25"
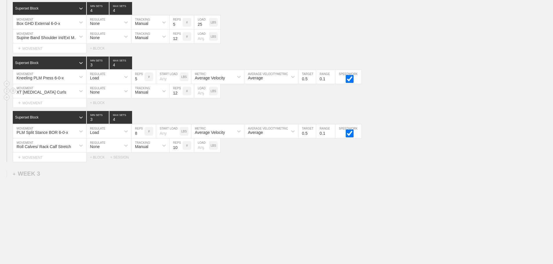
scroll to position [1097, 0]
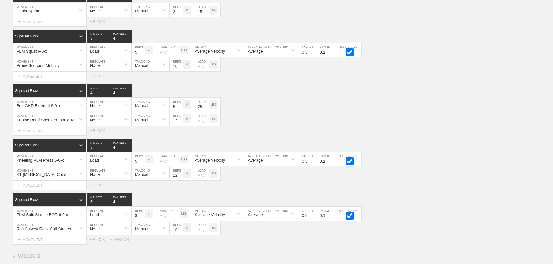
scroll to position [1010, 0]
click at [402, 190] on div "Select... MOVEMENT + MOVEMENT + BLOCK" at bounding box center [276, 185] width 553 height 9
click at [476, 67] on div "Prone Scorpion Mobility MOVEMENT None REGULATE Manual TRACKING 10 REPS # LOAD L…" at bounding box center [276, 65] width 553 height 14
click at [380, 72] on div "Prone Scorpion Mobility MOVEMENT None REGULATE Manual TRACKING 10 REPS # LOAD L…" at bounding box center [276, 65] width 553 height 14
